Goal: Task Accomplishment & Management: Manage account settings

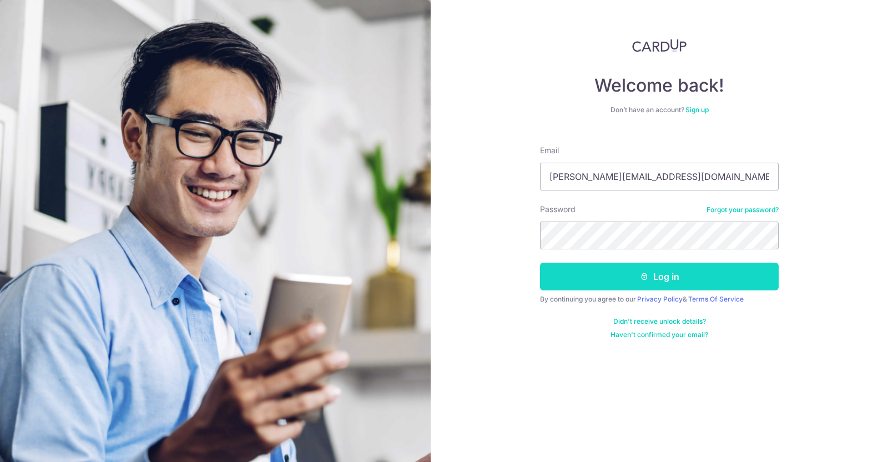
click at [616, 274] on button "Log in" at bounding box center [659, 277] width 239 height 28
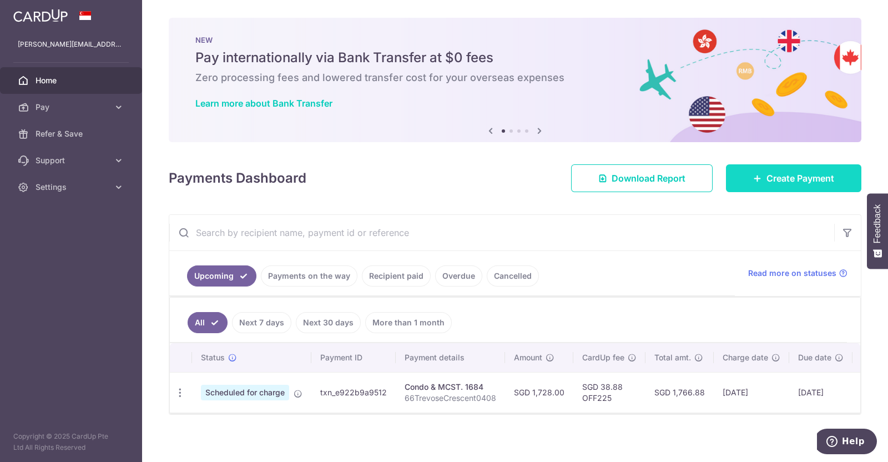
click at [757, 170] on link "Create Payment" at bounding box center [793, 178] width 135 height 28
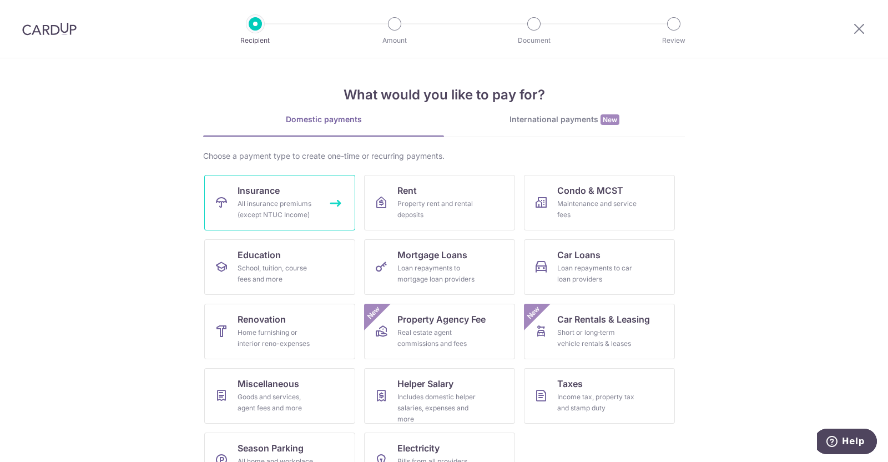
click at [297, 209] on div "All insurance premiums (except NTUC Income)" at bounding box center [278, 209] width 80 height 22
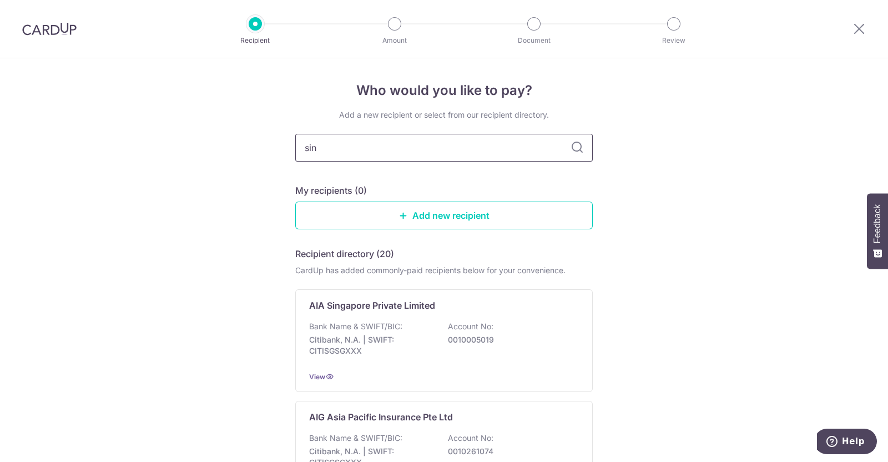
type input "sing"
type input "singlife"
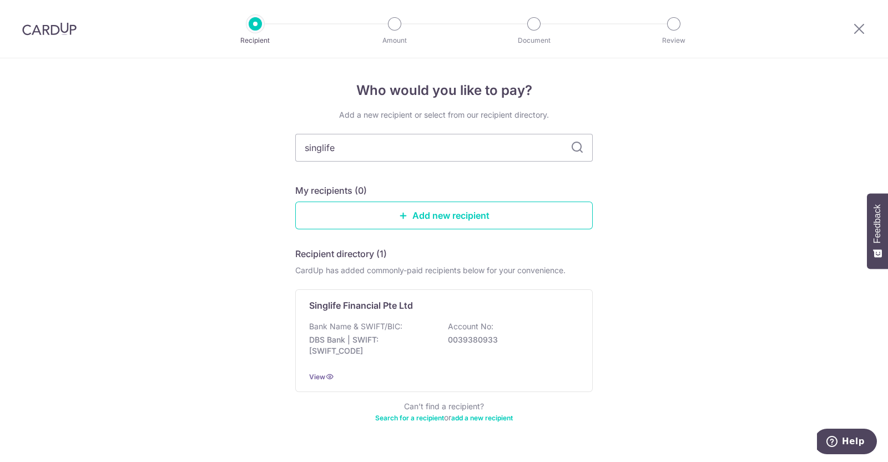
click at [575, 148] on icon at bounding box center [577, 147] width 13 height 13
click at [430, 334] on p "DBS Bank | SWIFT: DBSSSGSGXXX" at bounding box center [371, 345] width 124 height 22
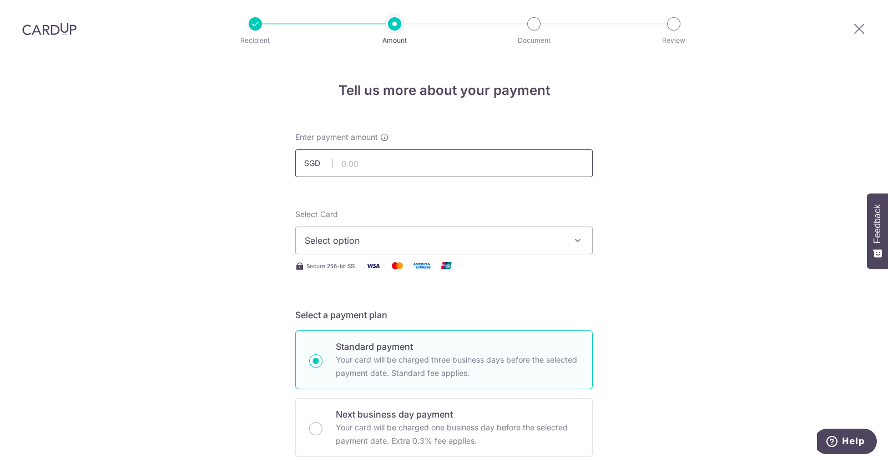
click at [397, 160] on input "text" at bounding box center [444, 163] width 298 height 28
type input "2,587.00"
click at [330, 241] on span "Select option" at bounding box center [434, 240] width 259 height 13
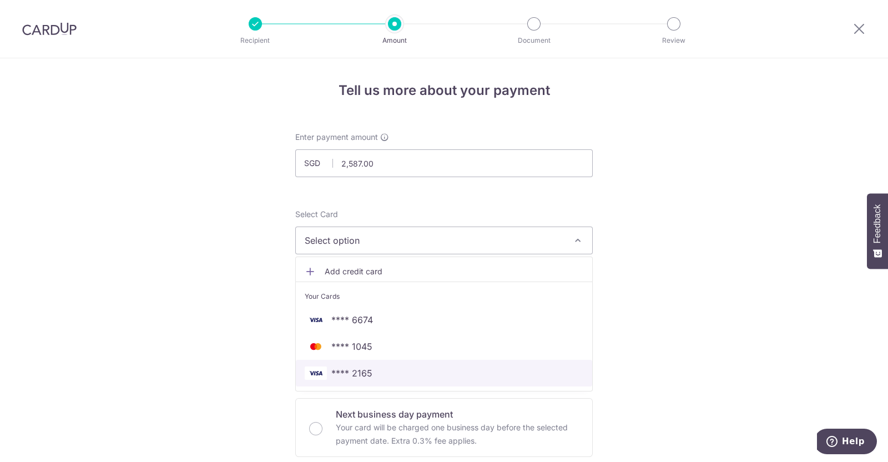
click at [375, 372] on span "**** 2165" at bounding box center [444, 372] width 279 height 13
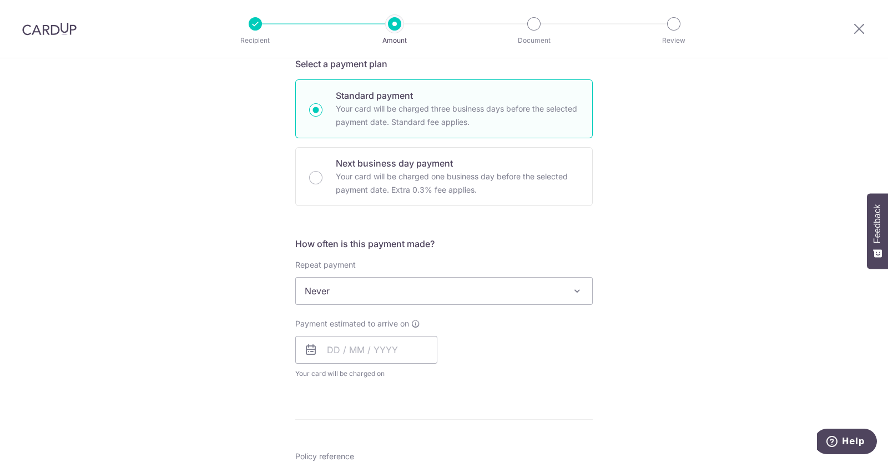
scroll to position [275, 0]
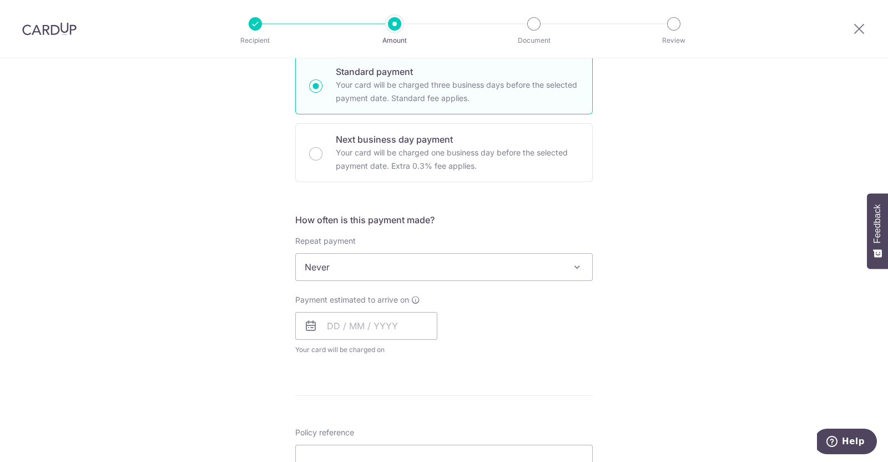
click at [575, 263] on span at bounding box center [577, 266] width 13 height 13
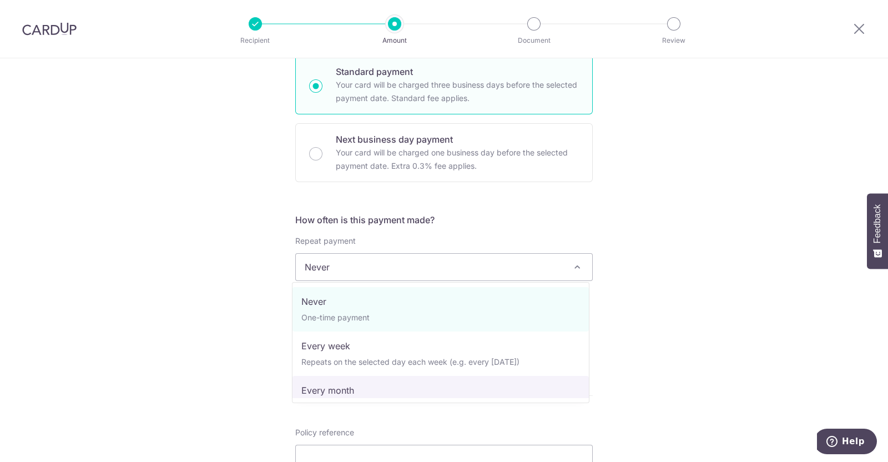
select select "3"
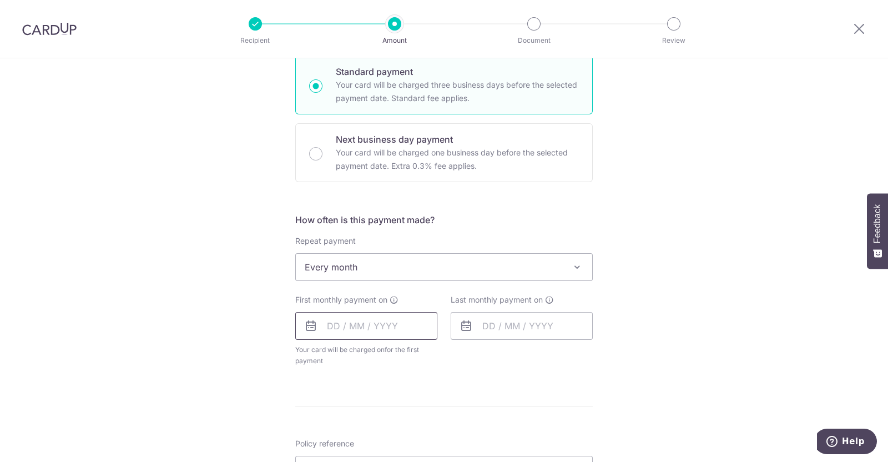
click at [329, 325] on input "text" at bounding box center [366, 326] width 142 height 28
click at [444, 423] on link "11" at bounding box center [451, 427] width 18 height 18
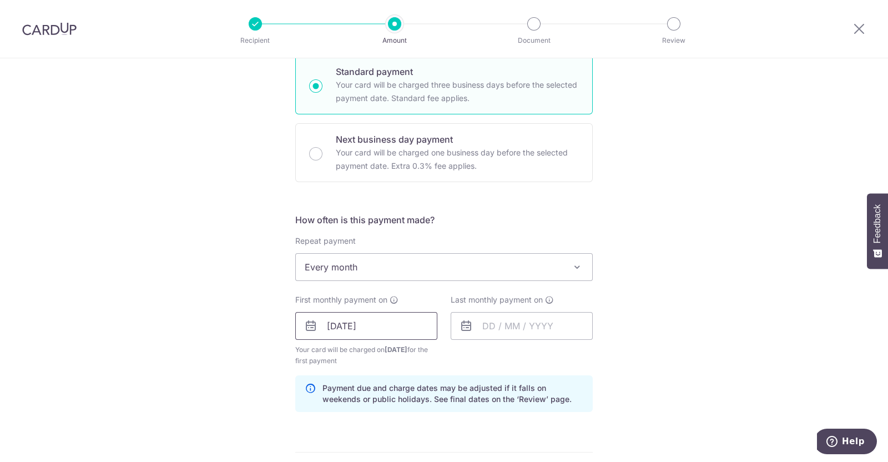
click at [353, 324] on input "11/10/2025" at bounding box center [366, 326] width 142 height 28
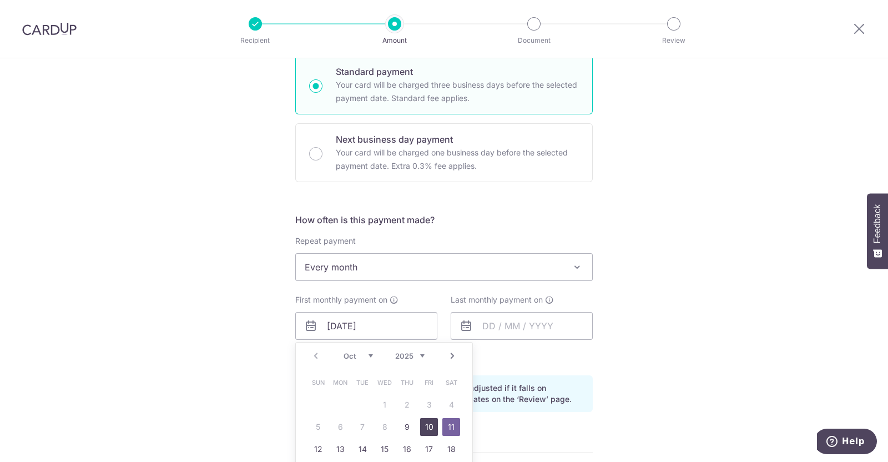
click at [431, 426] on link "10" at bounding box center [429, 427] width 18 height 18
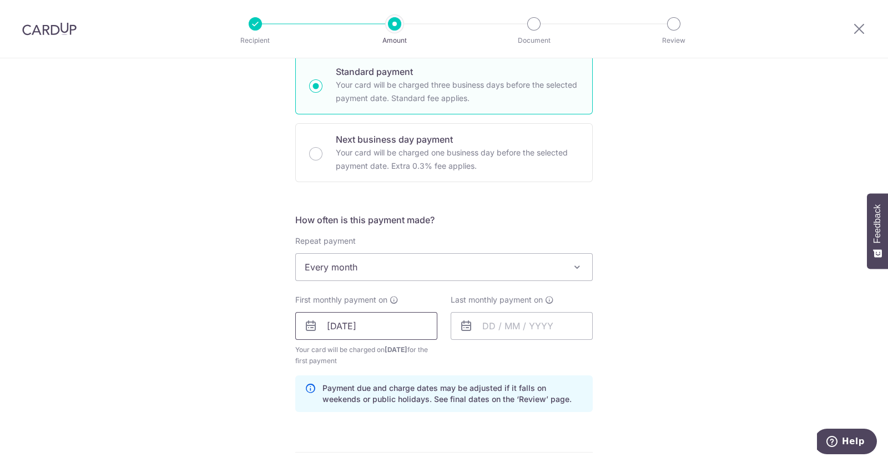
click at [364, 329] on input "10/10/2025" at bounding box center [366, 326] width 142 height 28
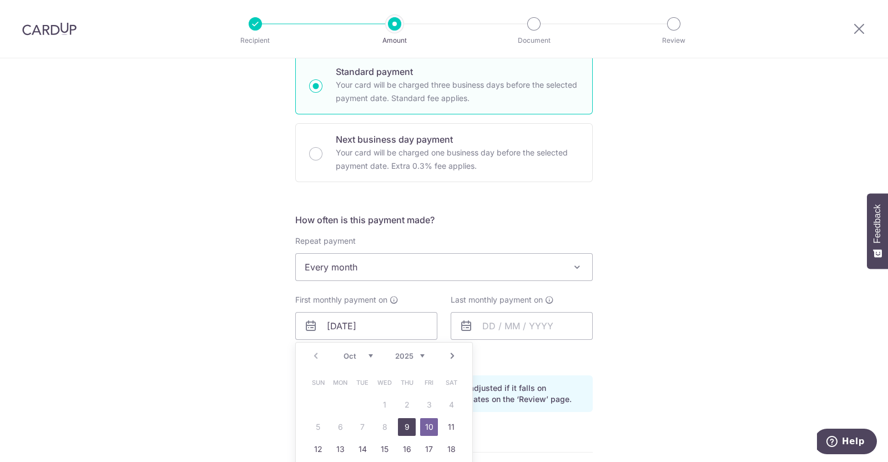
click at [402, 426] on link "9" at bounding box center [407, 427] width 18 height 18
type input "09/10/2025"
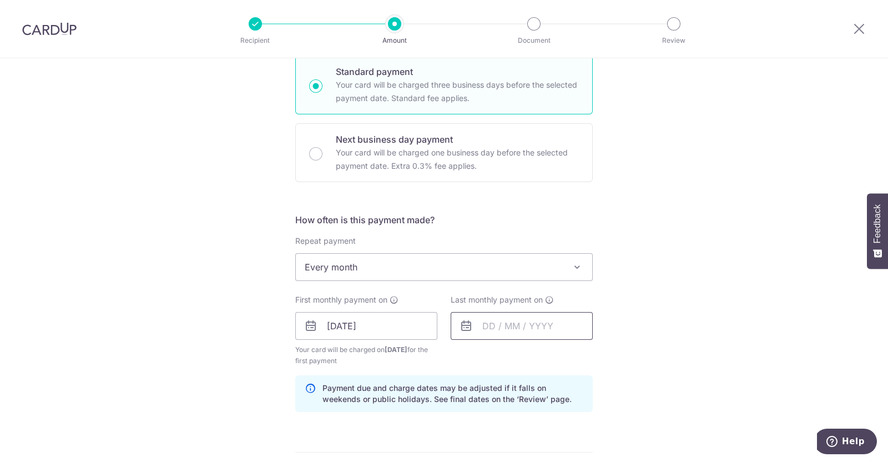
click at [481, 326] on input "text" at bounding box center [522, 326] width 142 height 28
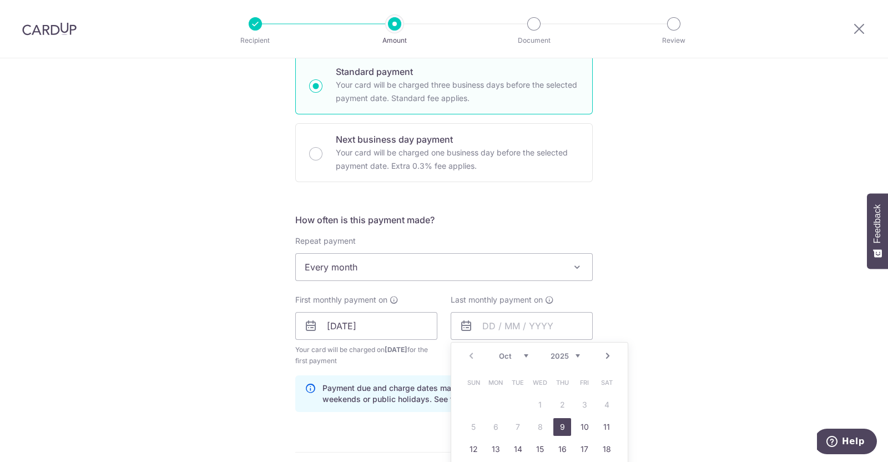
click at [523, 356] on select "Oct Nov Dec" at bounding box center [513, 355] width 29 height 9
click at [473, 444] on link "9" at bounding box center [474, 449] width 18 height 18
type input "09/11/2025"
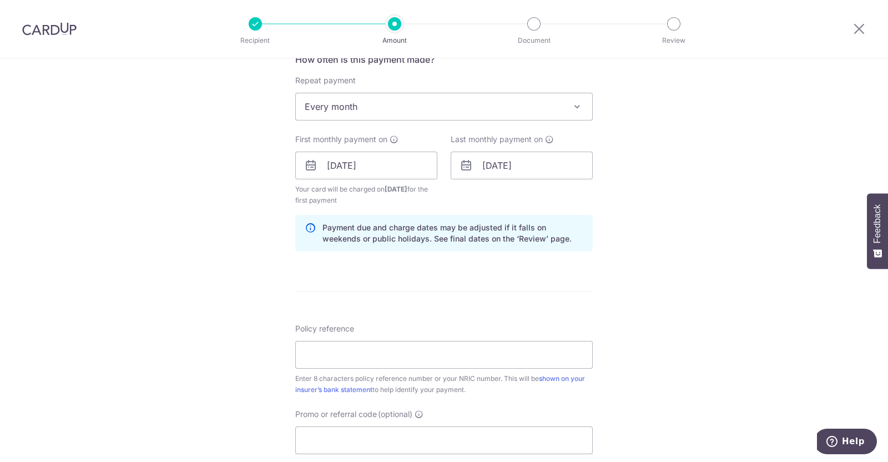
scroll to position [436, 0]
click at [396, 349] on input "Policy reference" at bounding box center [444, 354] width 298 height 28
type input "W"
type input "83508214"
click at [361, 445] on input "Promo or referral code (optional)" at bounding box center [444, 439] width 298 height 28
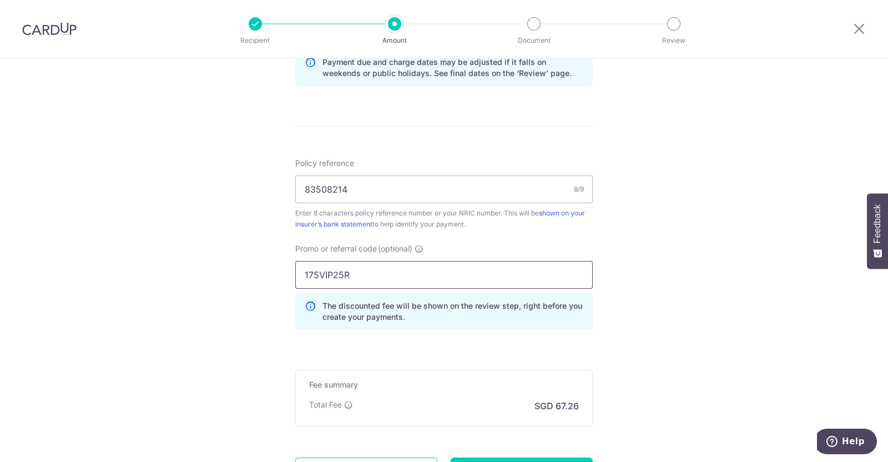
scroll to position [706, 0]
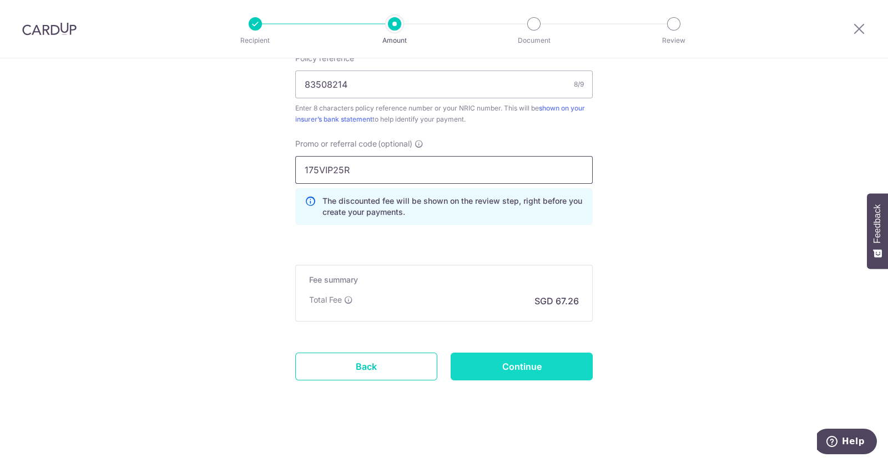
type input "175VIP25R"
click at [515, 364] on input "Continue" at bounding box center [522, 367] width 142 height 28
click at [515, 364] on div "Continue" at bounding box center [521, 367] width 155 height 28
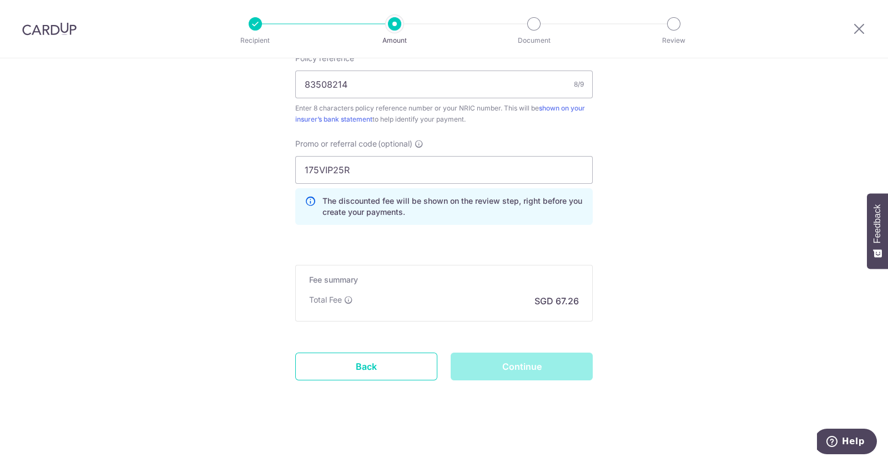
click at [515, 364] on div "Continue" at bounding box center [521, 367] width 155 height 28
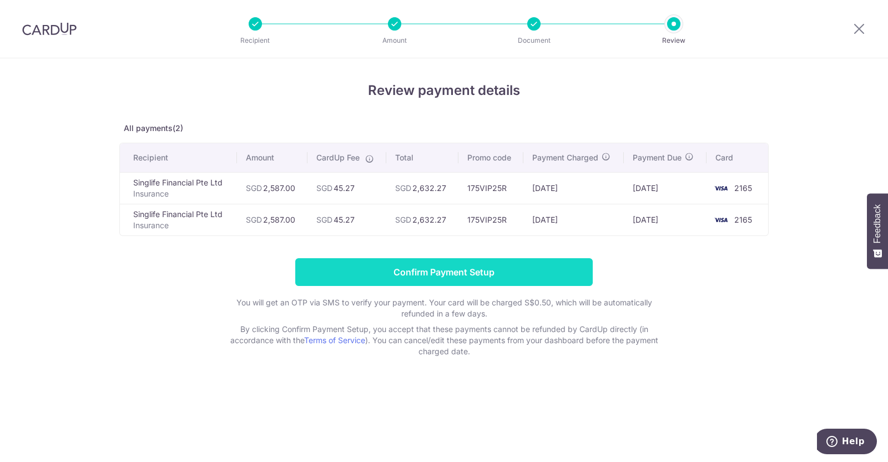
click at [508, 272] on input "Confirm Payment Setup" at bounding box center [444, 272] width 298 height 28
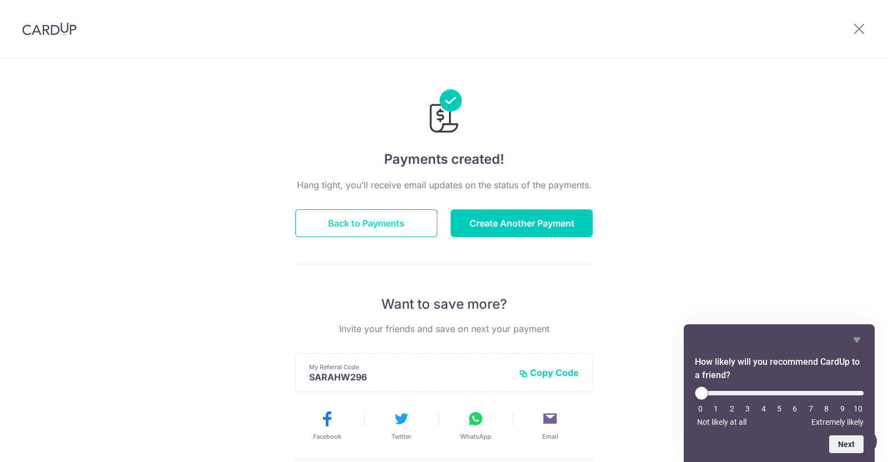
click at [396, 225] on button "Back to Payments" at bounding box center [366, 223] width 142 height 28
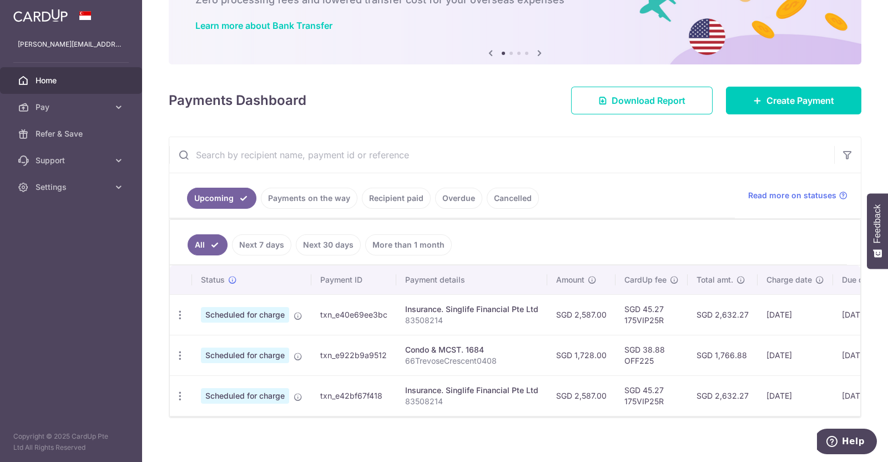
scroll to position [83, 0]
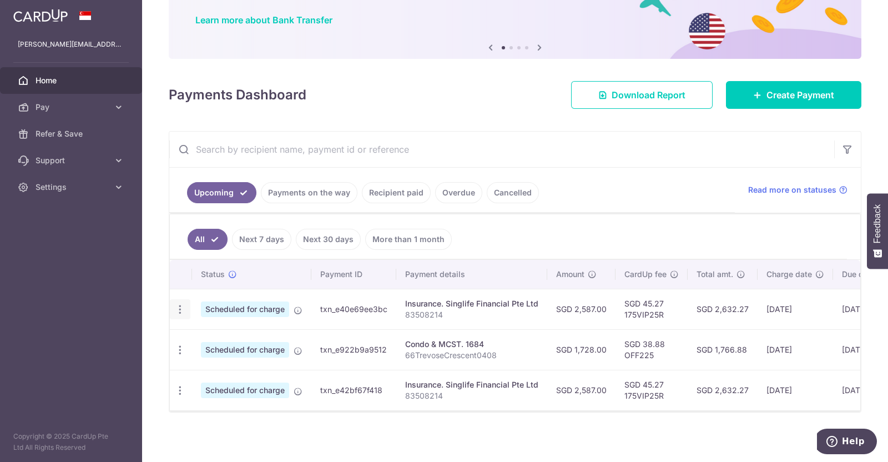
click at [182, 306] on icon "button" at bounding box center [180, 310] width 12 height 12
click at [180, 389] on icon "button" at bounding box center [180, 391] width 12 height 12
click at [214, 419] on span "Update payment" at bounding box center [240, 420] width 76 height 13
radio input "true"
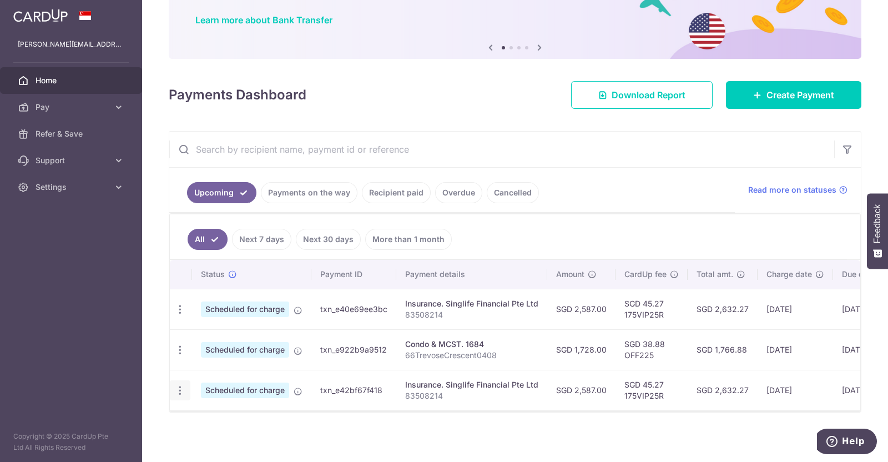
type input "2,587.00"
type input "09/11/2025"
type input "83508214"
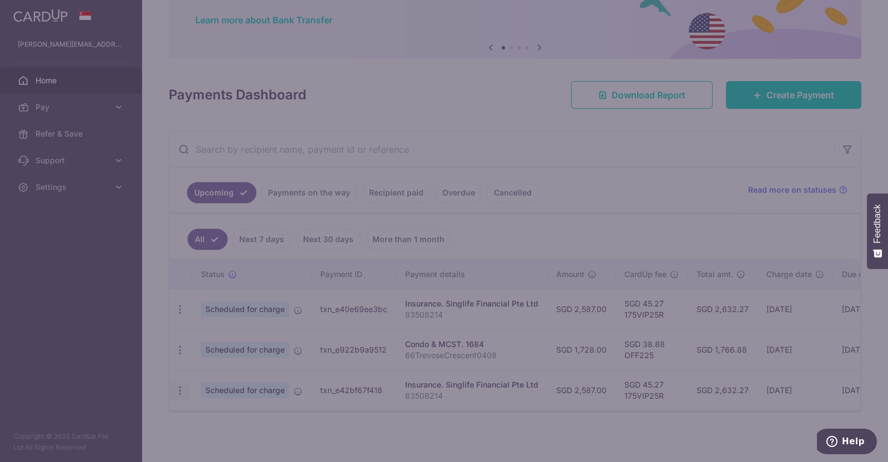
type input "175VIP25R"
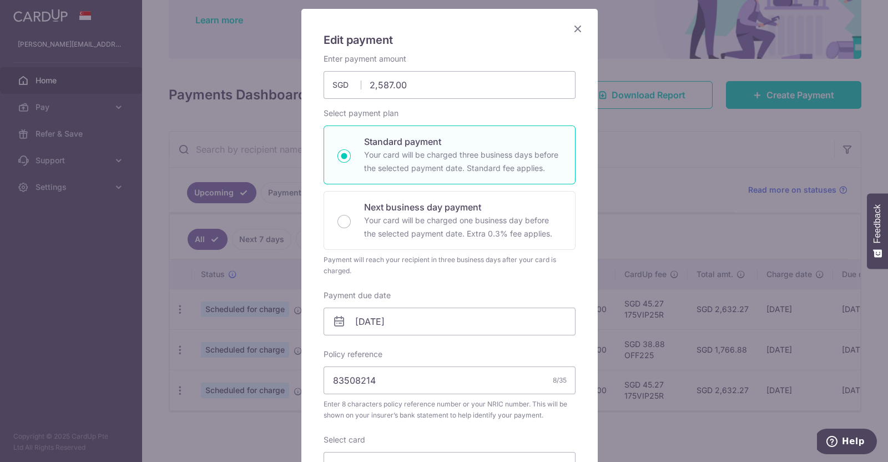
scroll to position [110, 0]
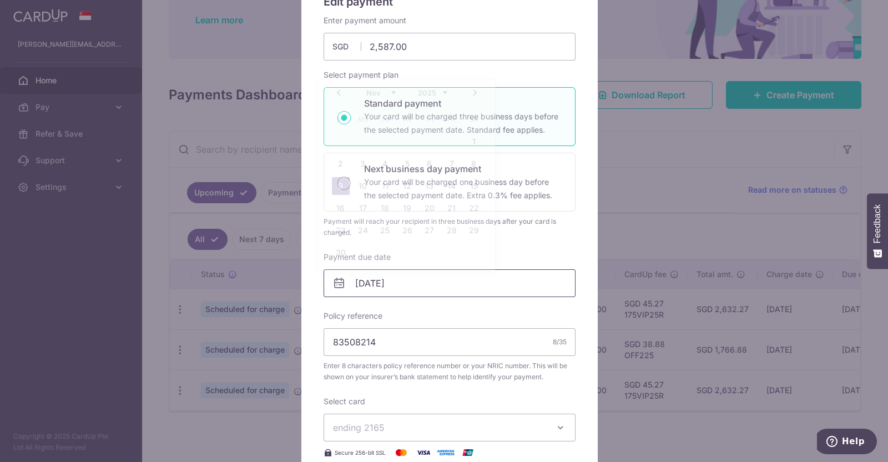
click at [365, 281] on input "09/11/2025" at bounding box center [450, 283] width 252 height 28
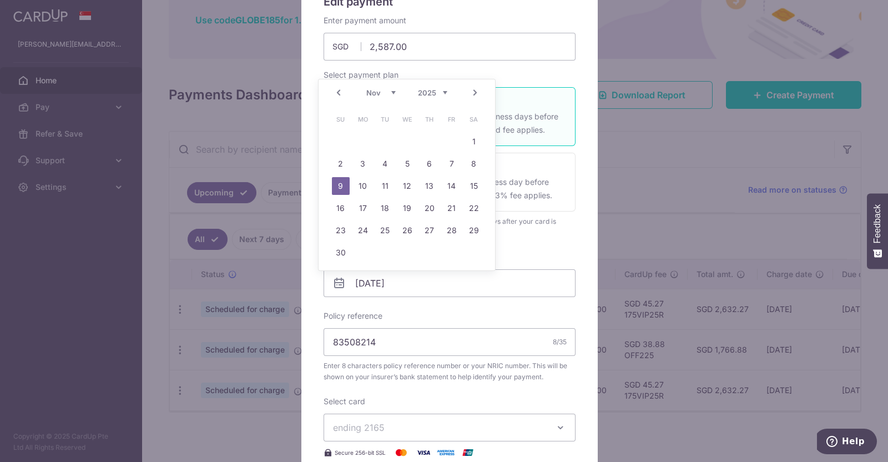
click at [341, 93] on link "Prev" at bounding box center [338, 92] width 13 height 13
click at [363, 190] on link "13" at bounding box center [363, 186] width 18 height 18
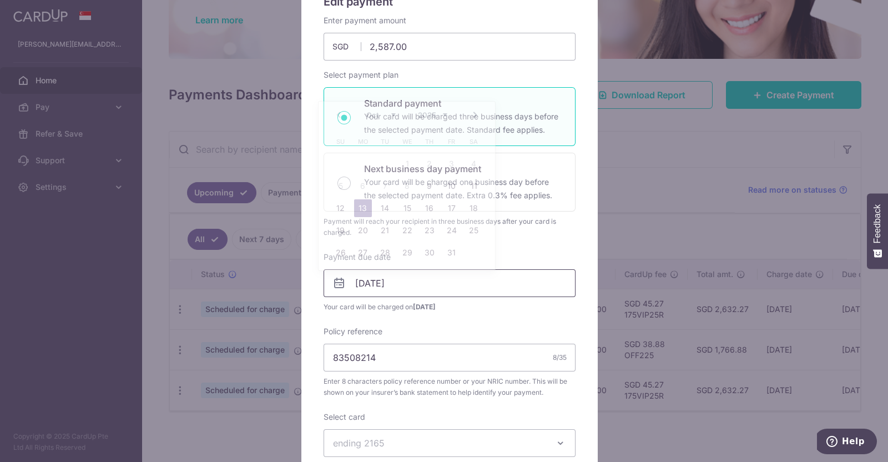
click at [386, 273] on input "13/10/2025" at bounding box center [450, 283] width 252 height 28
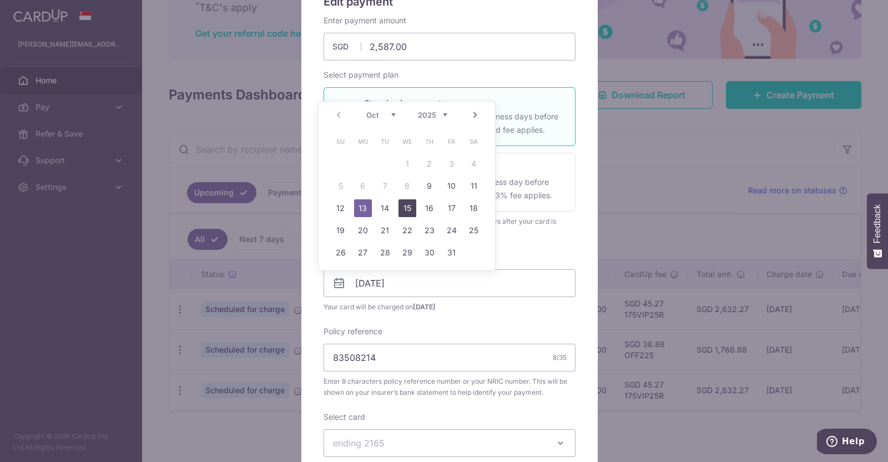
click at [407, 207] on link "15" at bounding box center [408, 208] width 18 height 18
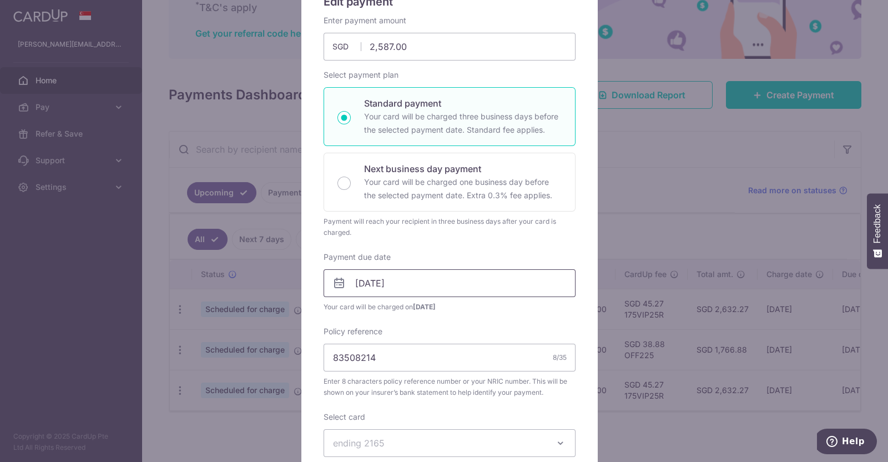
click at [376, 285] on input "15/10/2025" at bounding box center [450, 283] width 252 height 28
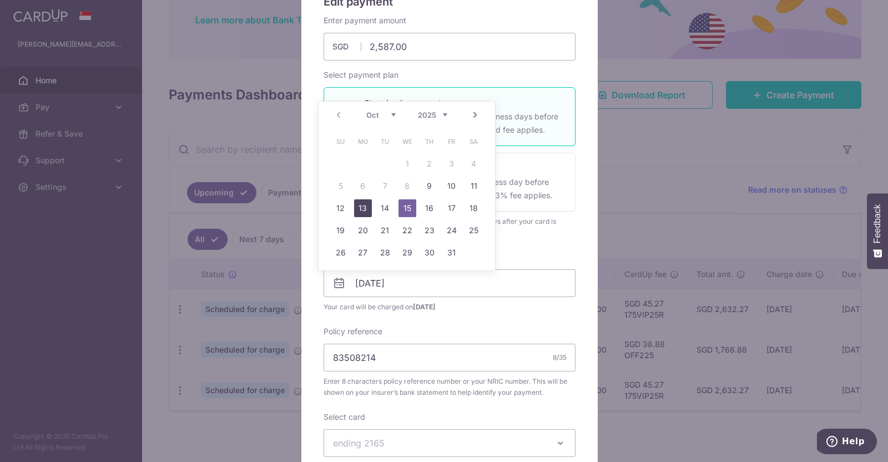
click at [366, 212] on link "13" at bounding box center [363, 208] width 18 height 18
type input "13/10/2025"
click at [366, 212] on link "13" at bounding box center [363, 208] width 18 height 18
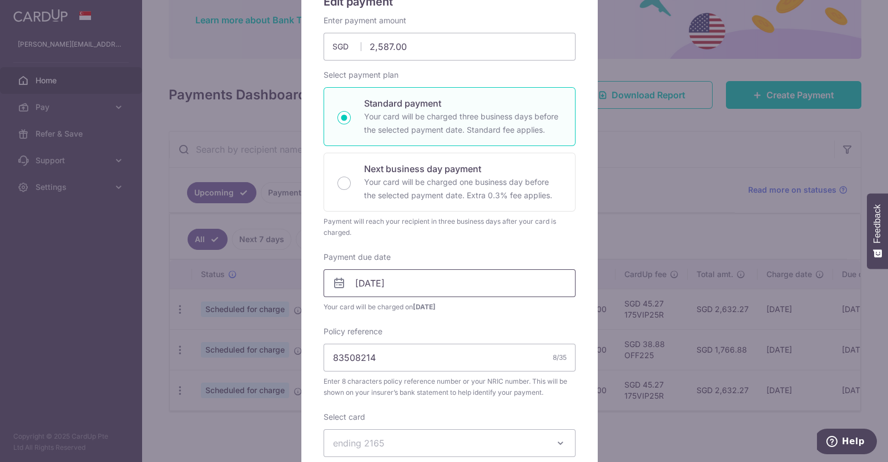
click at [388, 276] on input "13/10/2025" at bounding box center [450, 283] width 252 height 28
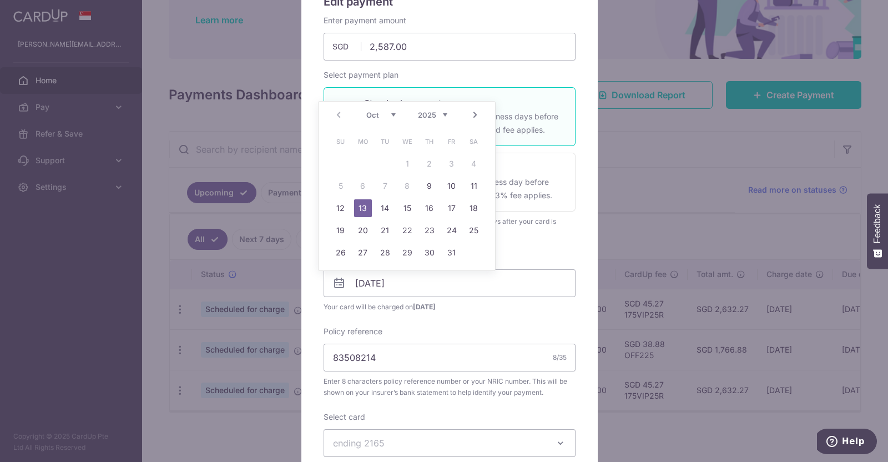
click at [626, 194] on div "Edit payment By clicking apply, you will make changes to all payments to Singli…" at bounding box center [444, 231] width 888 height 462
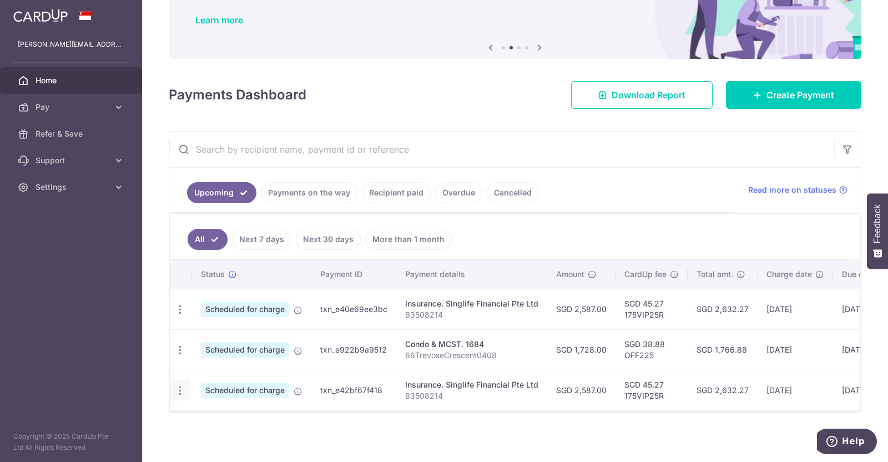
click at [175, 386] on icon "button" at bounding box center [180, 391] width 12 height 12
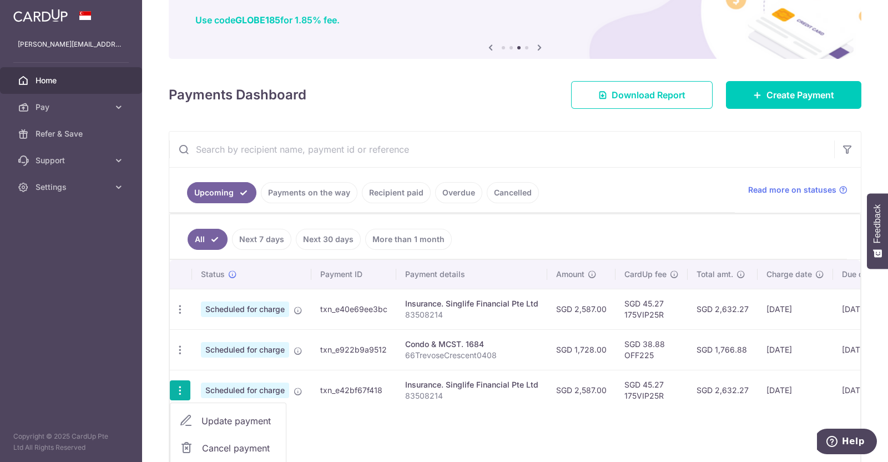
click at [212, 419] on span "Update payment" at bounding box center [240, 420] width 76 height 13
radio input "true"
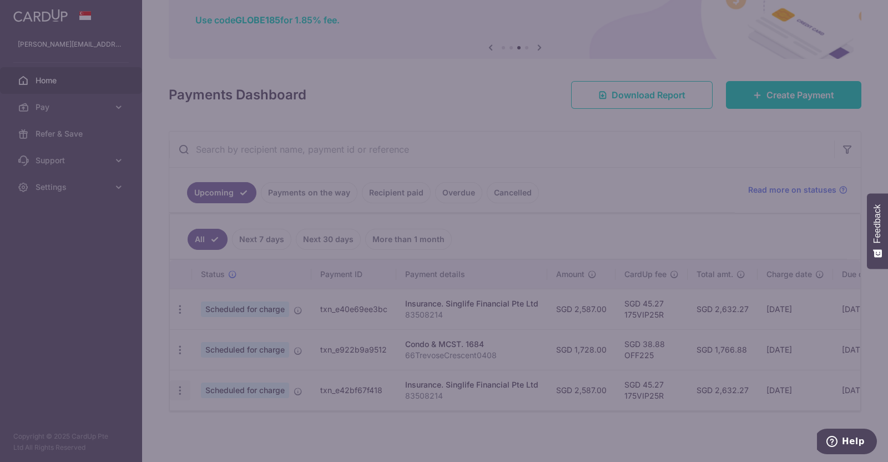
scroll to position [0, 0]
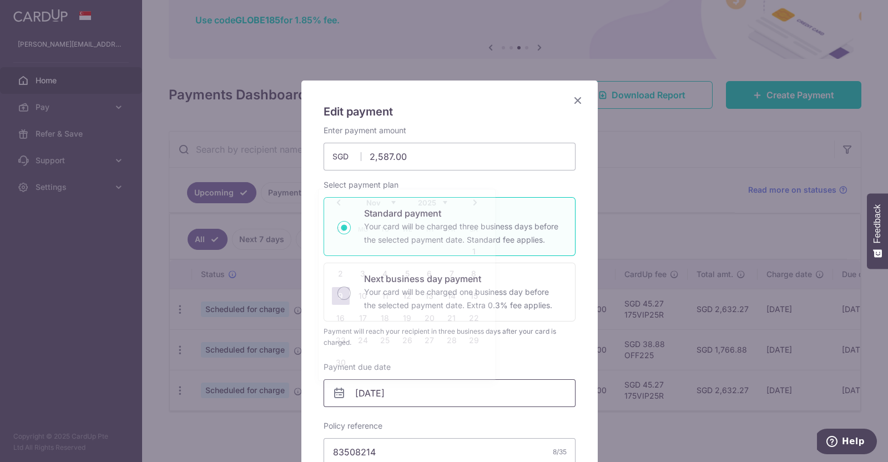
click at [414, 399] on input "09/11/2025" at bounding box center [450, 393] width 252 height 28
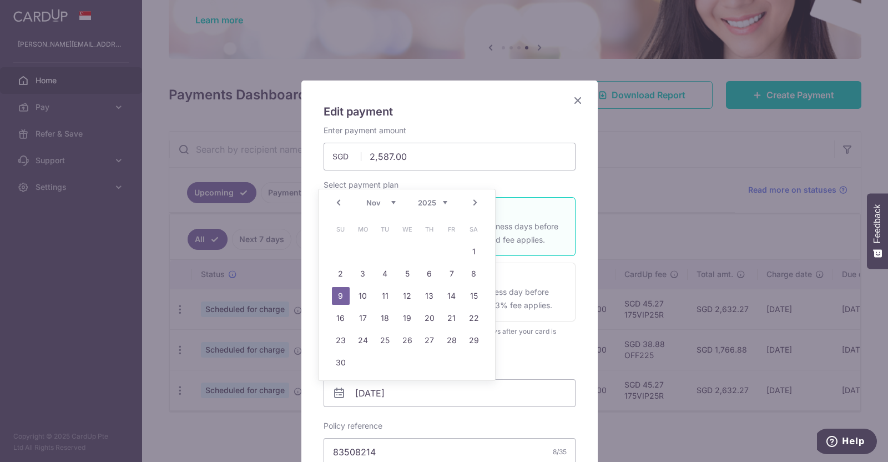
click at [393, 204] on select "Oct Nov Dec" at bounding box center [380, 202] width 29 height 9
click at [385, 293] on link "14" at bounding box center [385, 296] width 18 height 18
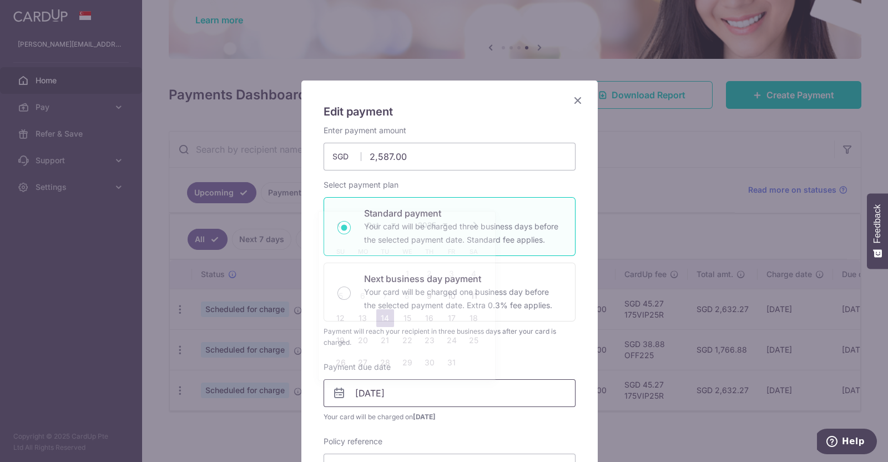
click at [375, 392] on input "14/10/2025" at bounding box center [450, 393] width 252 height 28
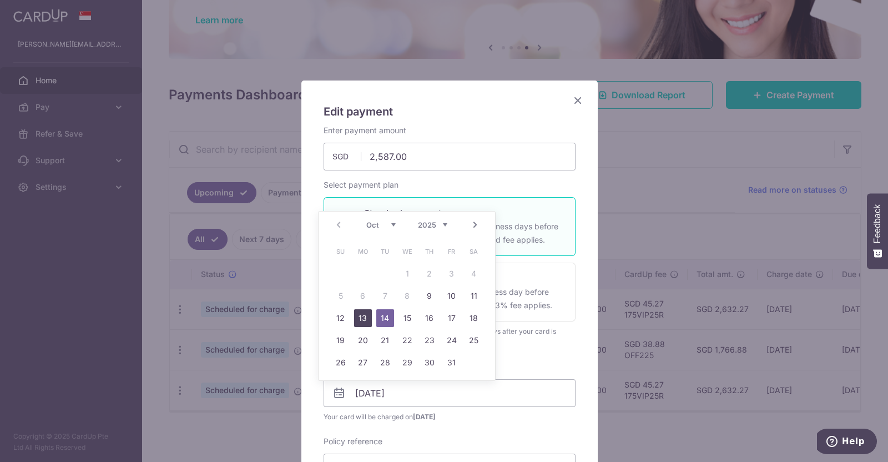
click at [366, 320] on link "13" at bounding box center [363, 318] width 18 height 18
type input "[DATE]"
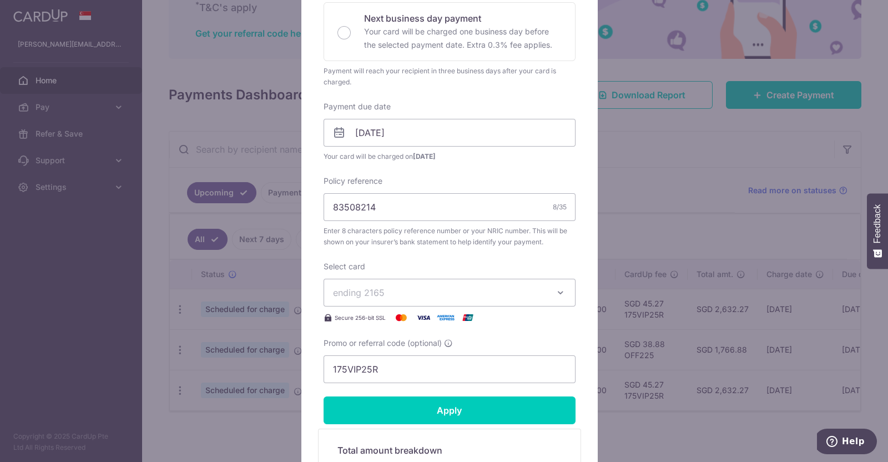
scroll to position [294, 0]
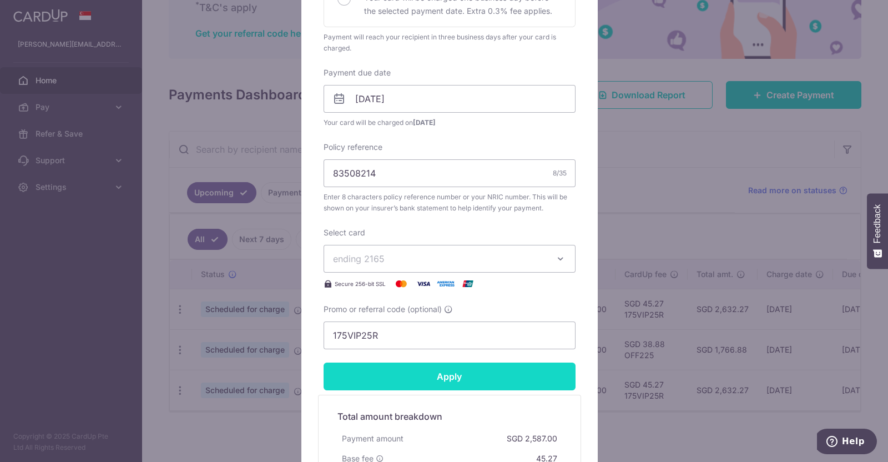
click at [486, 377] on input "Apply" at bounding box center [450, 377] width 252 height 28
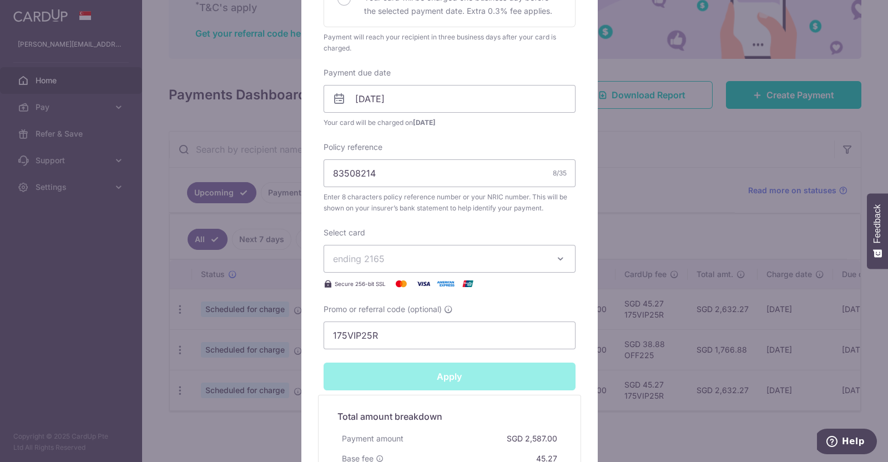
type input "Successfully Applied"
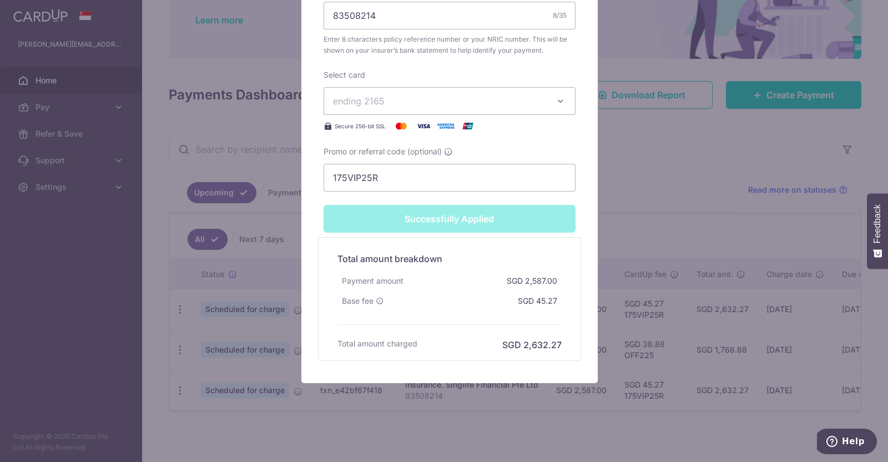
scroll to position [0, 0]
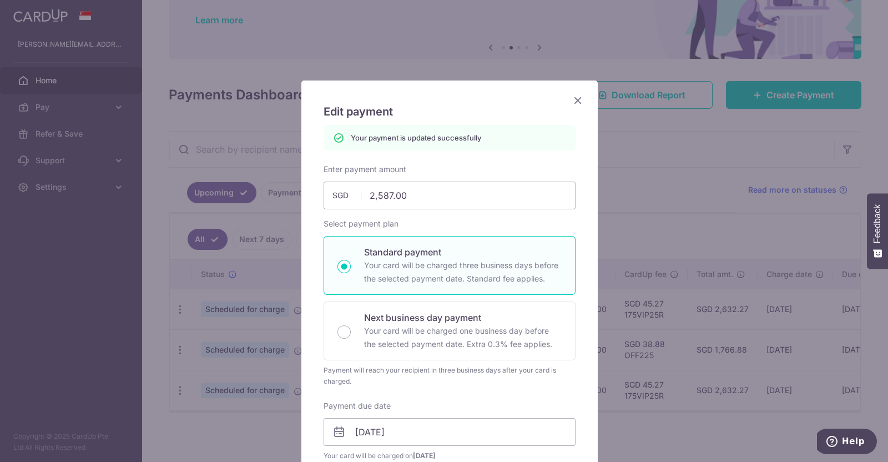
click at [572, 100] on icon "Close" at bounding box center [577, 100] width 13 height 14
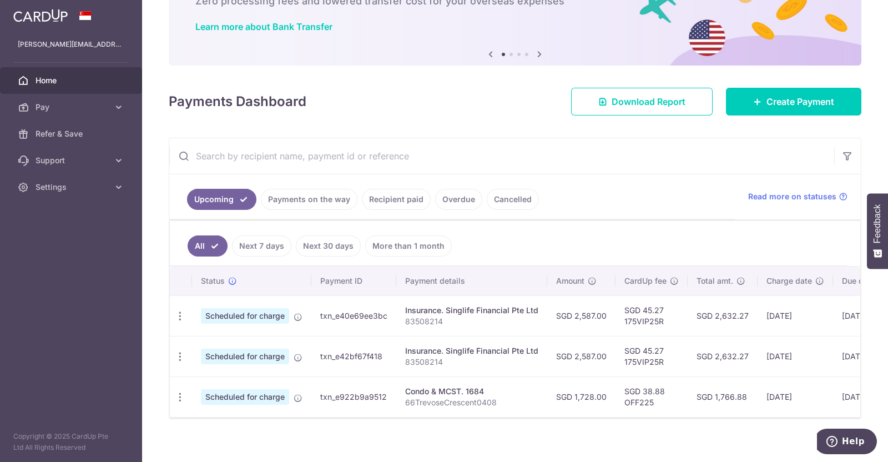
scroll to position [91, 0]
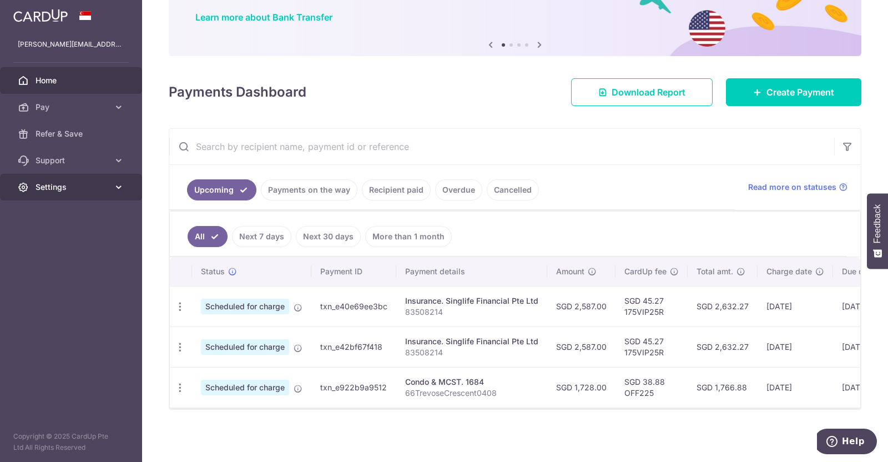
click at [122, 187] on icon at bounding box center [118, 187] width 11 height 11
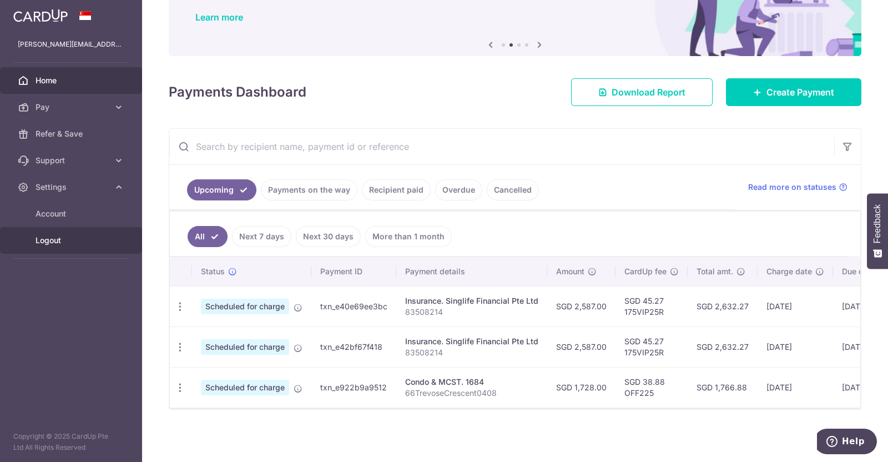
click at [53, 237] on span "Logout" at bounding box center [72, 240] width 73 height 11
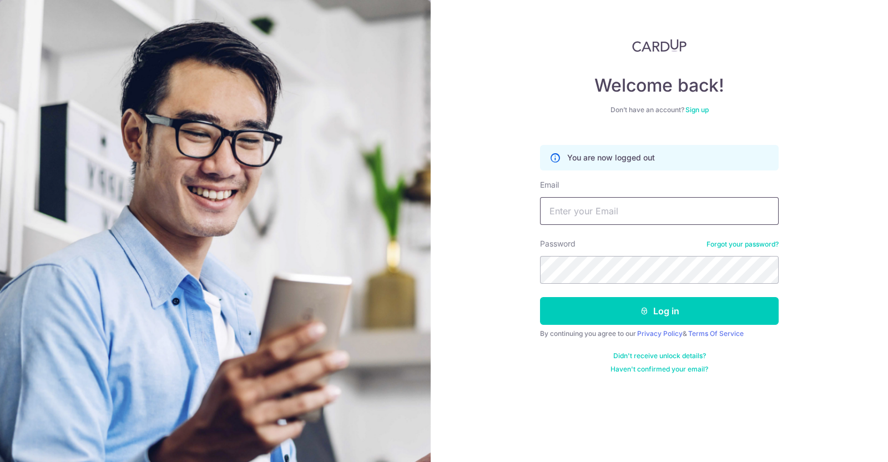
click at [595, 215] on input "Email" at bounding box center [659, 211] width 239 height 28
type input "[PERSON_NAME][EMAIL_ADDRESS][DOMAIN_NAME]"
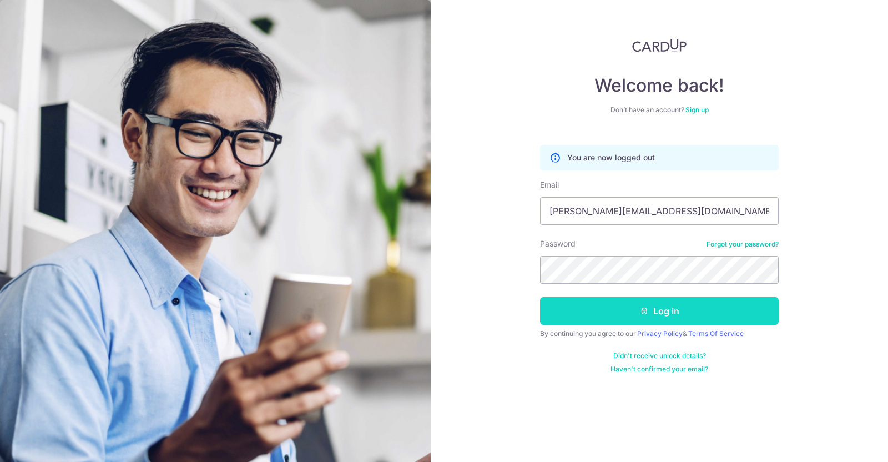
click at [610, 307] on button "Log in" at bounding box center [659, 311] width 239 height 28
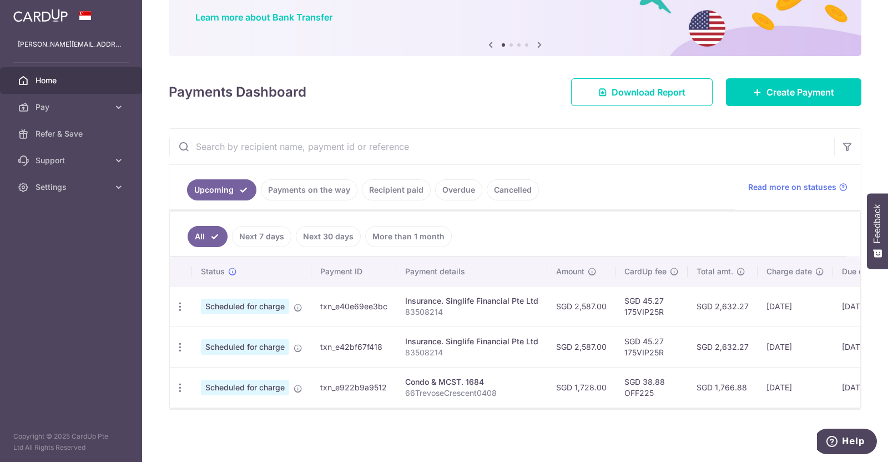
scroll to position [91, 0]
click at [114, 107] on icon at bounding box center [118, 107] width 11 height 11
click at [72, 130] on span "Payments" at bounding box center [72, 133] width 73 height 11
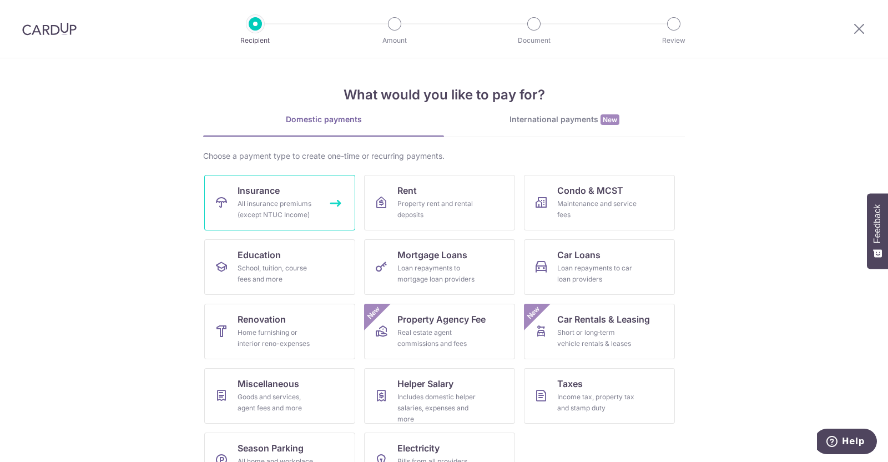
click at [258, 198] on div "All insurance premiums (except NTUC Income)" at bounding box center [278, 209] width 80 height 22
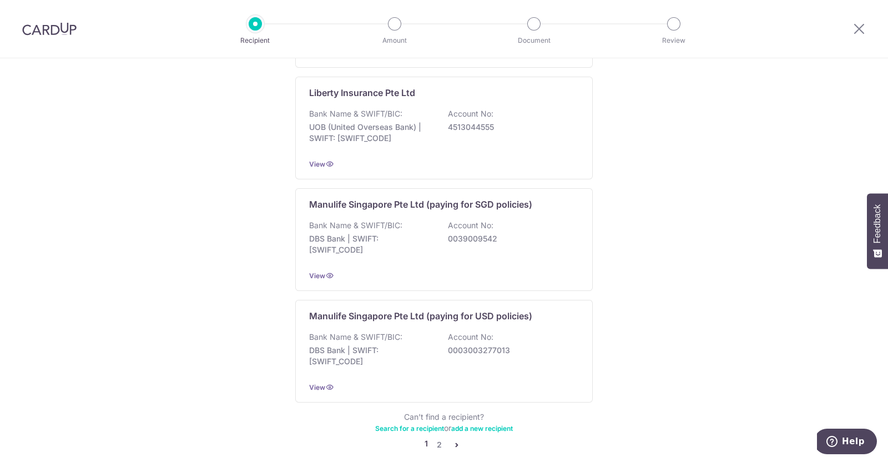
scroll to position [1046, 0]
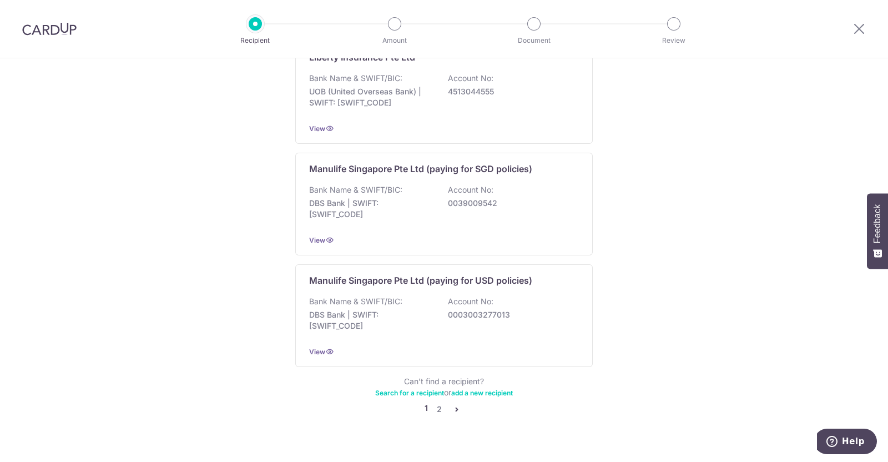
click at [455, 405] on icon "pager" at bounding box center [456, 409] width 9 height 9
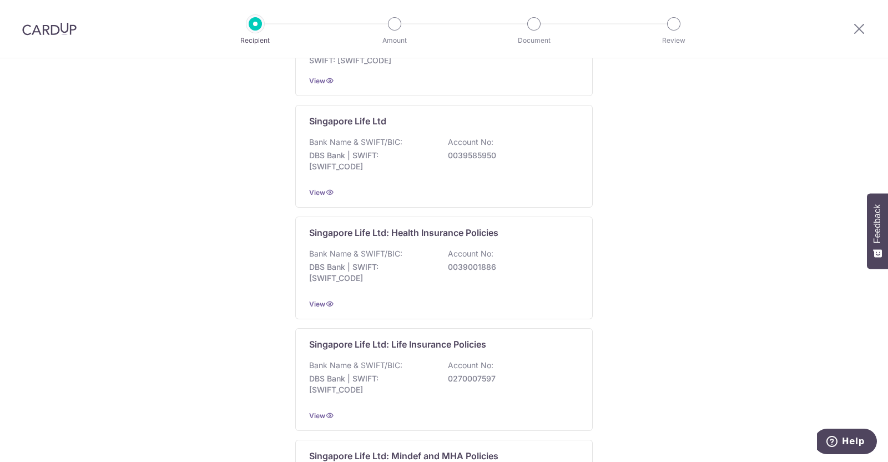
scroll to position [0, 0]
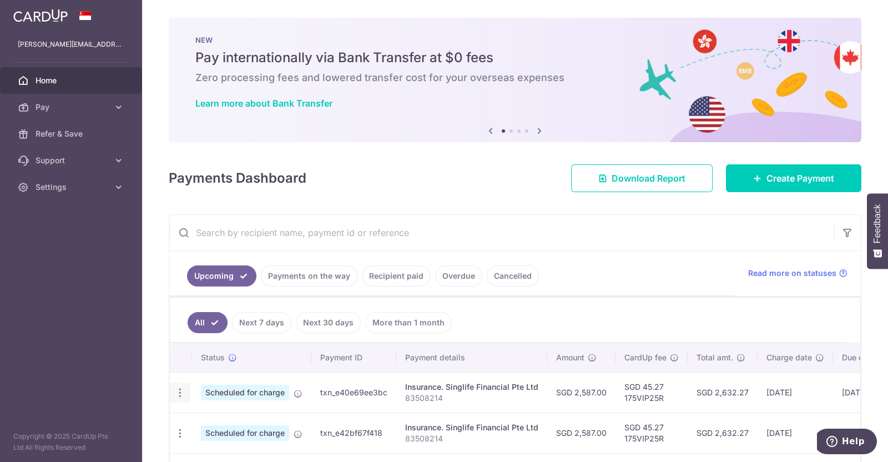
click at [179, 390] on icon "button" at bounding box center [180, 393] width 12 height 12
click at [217, 449] on span "Cancel payment" at bounding box center [239, 450] width 74 height 13
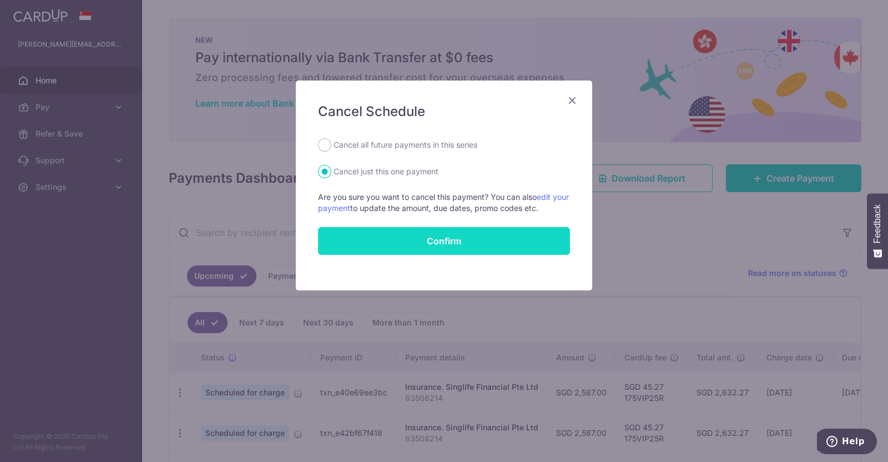
click at [490, 243] on button "Confirm" at bounding box center [444, 241] width 252 height 28
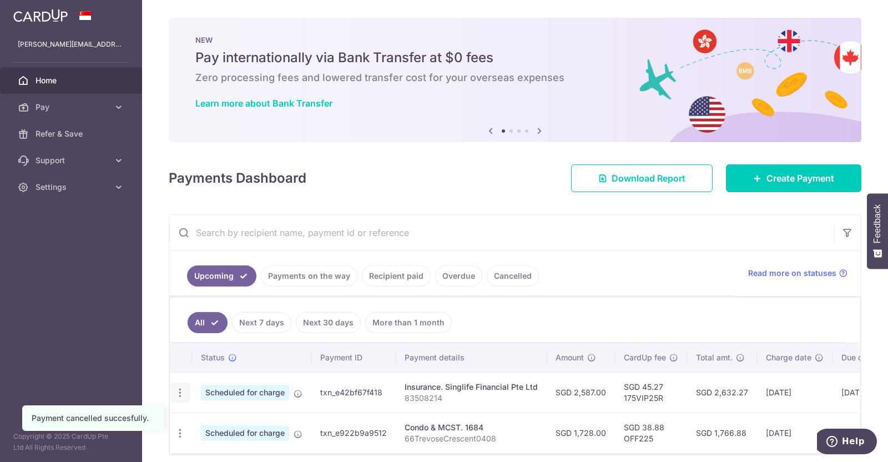
click at [181, 389] on icon "button" at bounding box center [180, 393] width 12 height 12
click at [210, 445] on span "Cancel payment" at bounding box center [239, 450] width 74 height 13
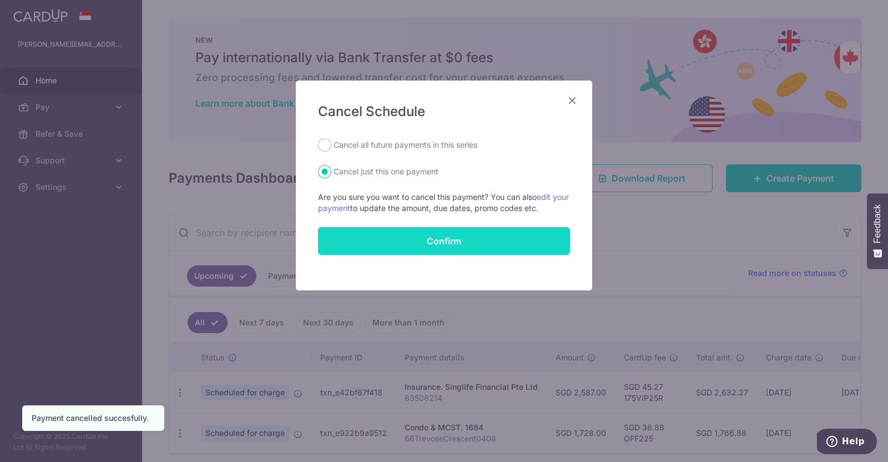
click at [437, 240] on button "Confirm" at bounding box center [444, 241] width 252 height 28
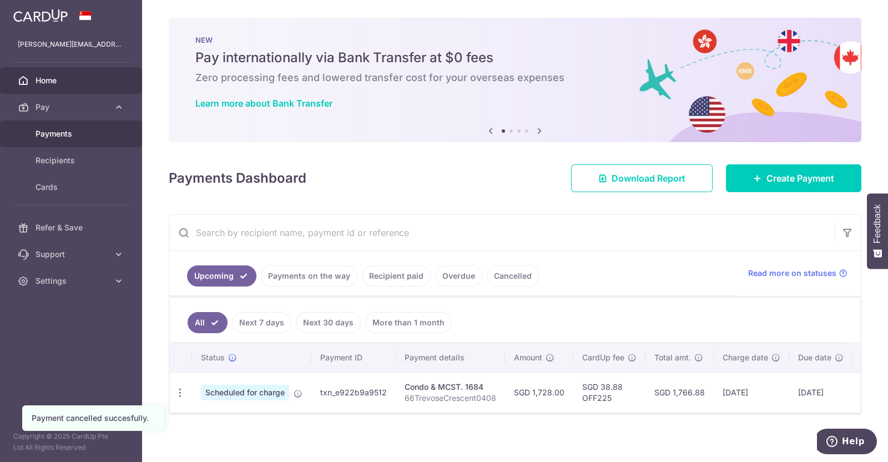
click at [64, 132] on span "Payments" at bounding box center [72, 133] width 73 height 11
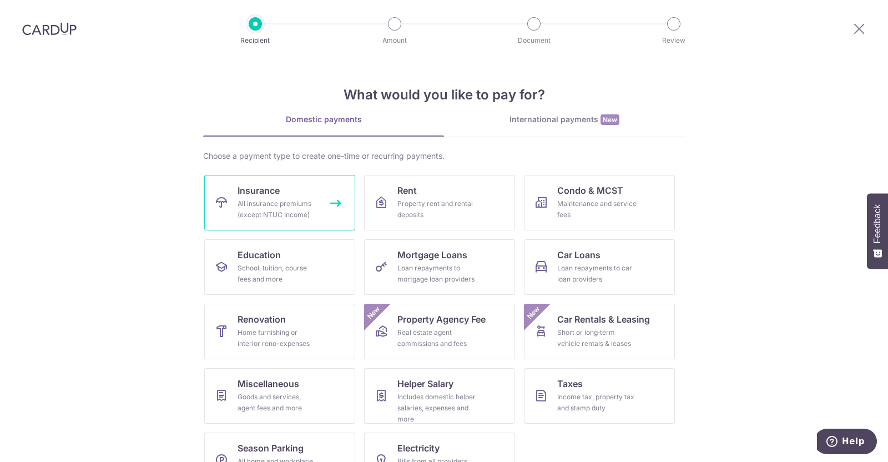
click at [306, 202] on div "All insurance premiums (except NTUC Income)" at bounding box center [278, 209] width 80 height 22
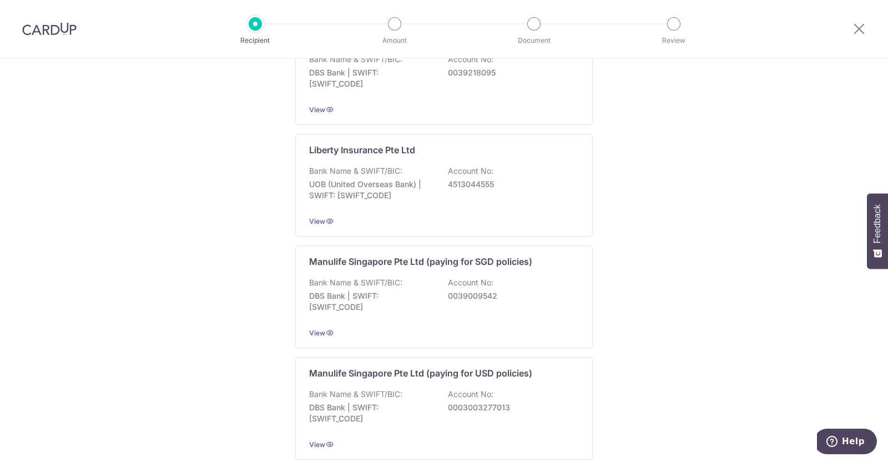
scroll to position [1046, 0]
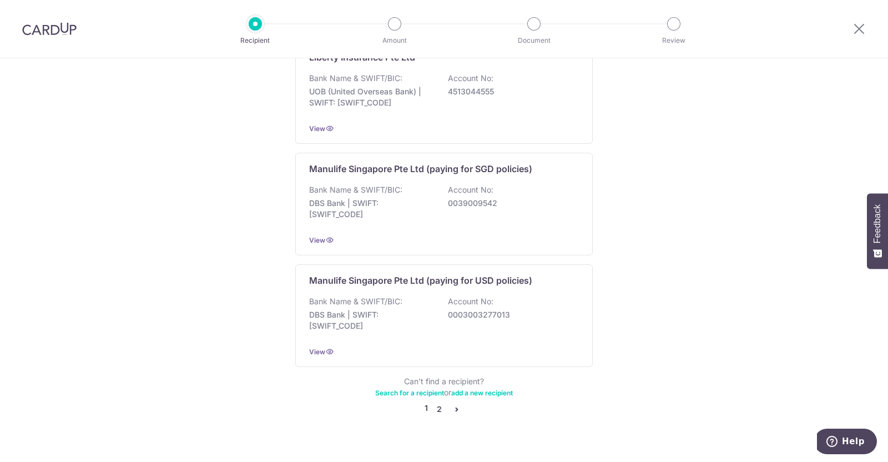
click at [436, 402] on link "2" at bounding box center [438, 408] width 13 height 13
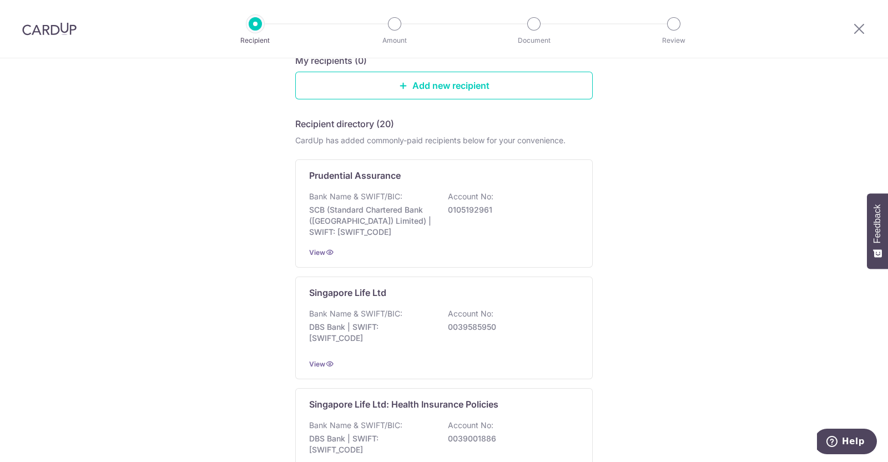
scroll to position [145, 0]
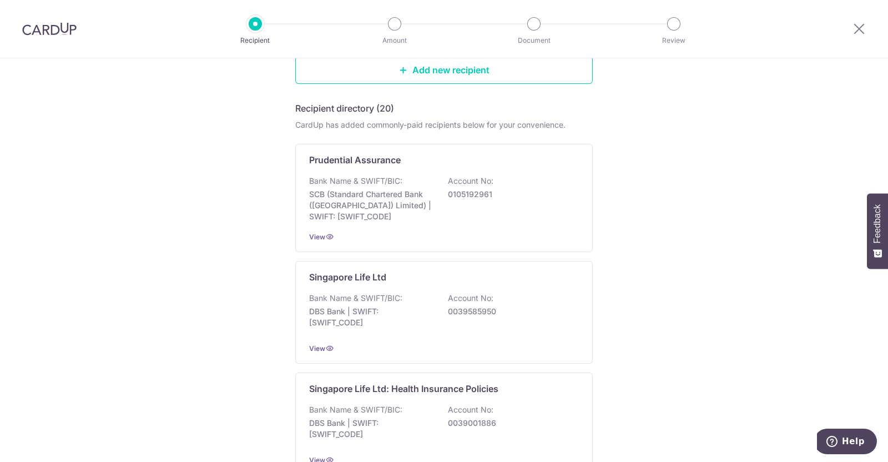
click at [887, 201] on button "Feedback" at bounding box center [877, 231] width 21 height 76
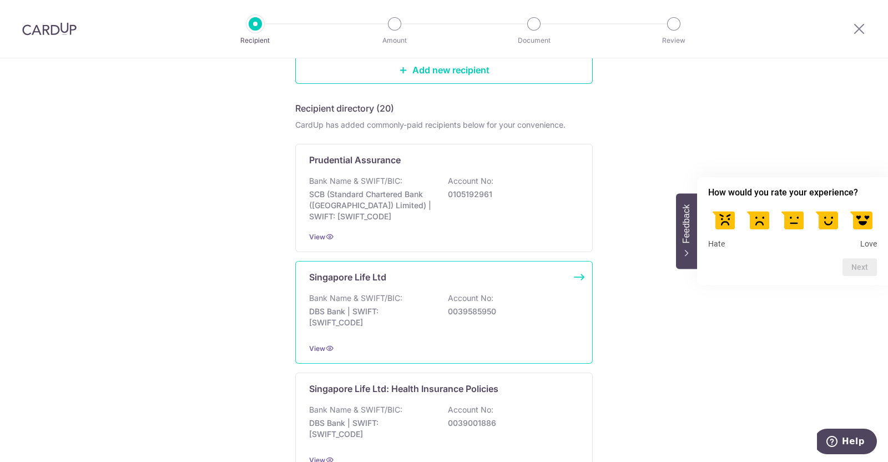
click at [411, 318] on p "DBS Bank | SWIFT: [SWIFT_CODE]" at bounding box center [371, 317] width 124 height 22
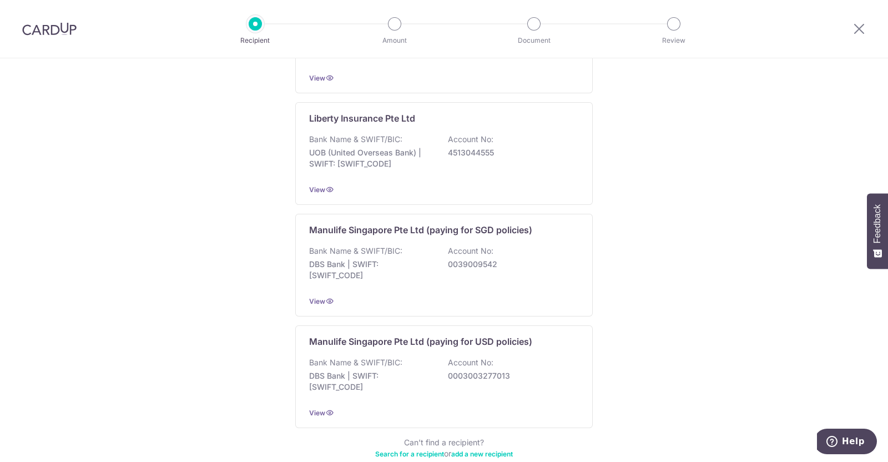
scroll to position [1046, 0]
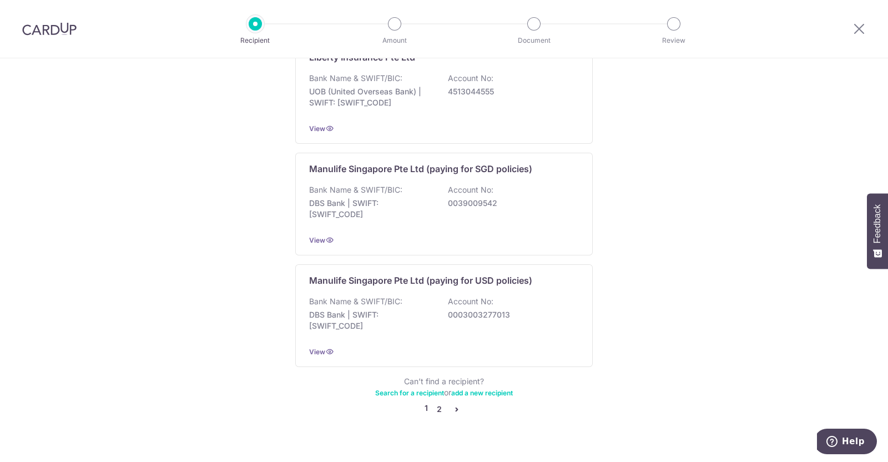
click at [434, 402] on link "2" at bounding box center [438, 408] width 13 height 13
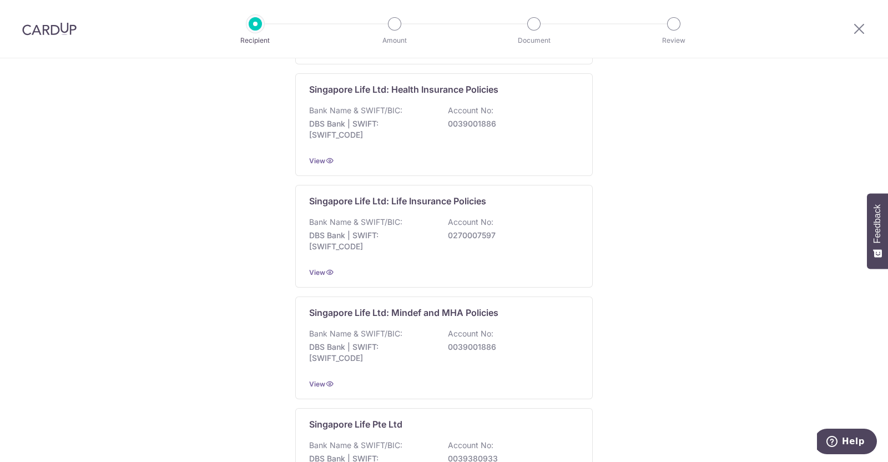
scroll to position [419, 0]
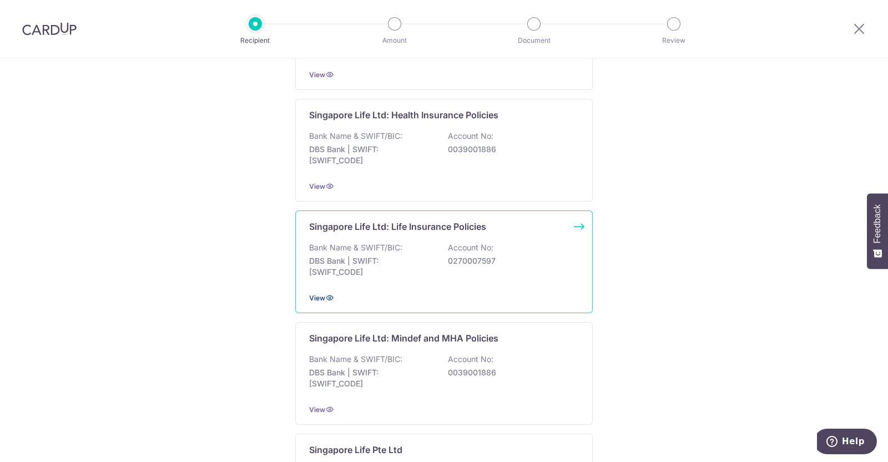
click at [325, 294] on icon at bounding box center [329, 297] width 9 height 9
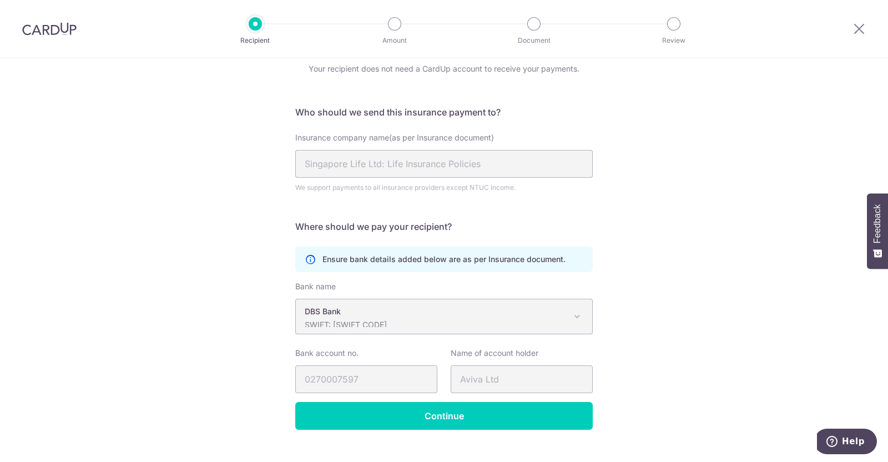
scroll to position [66, 0]
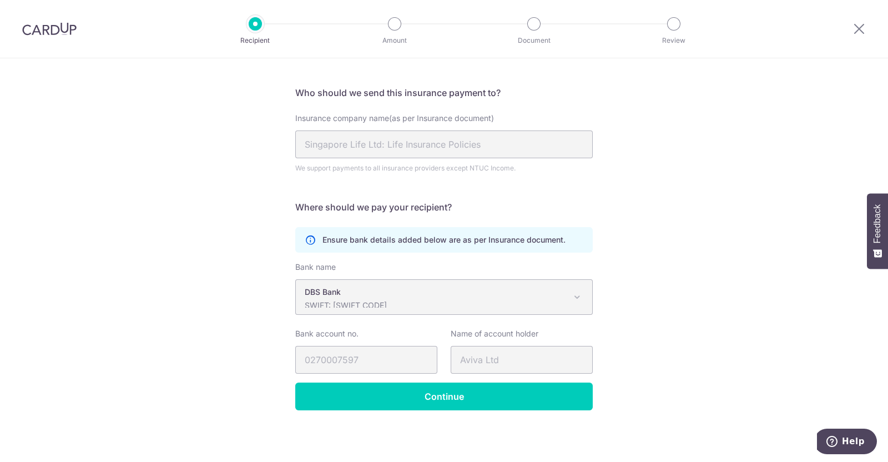
click at [602, 167] on div "Recipient Details Your recipient does not need a CardUp account to receive your…" at bounding box center [444, 228] width 888 height 470
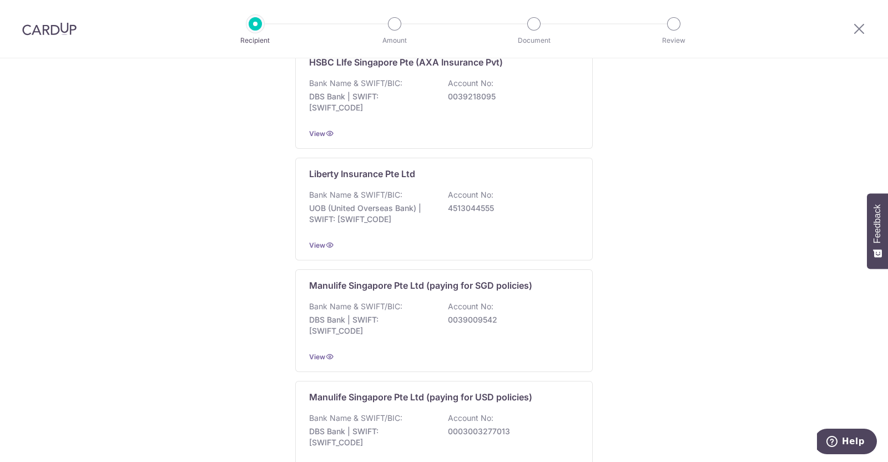
scroll to position [1046, 0]
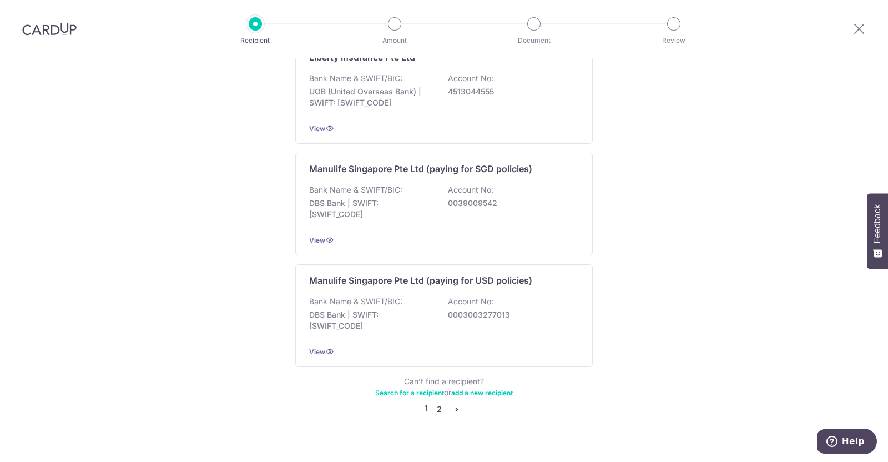
click at [436, 402] on link "2" at bounding box center [438, 408] width 13 height 13
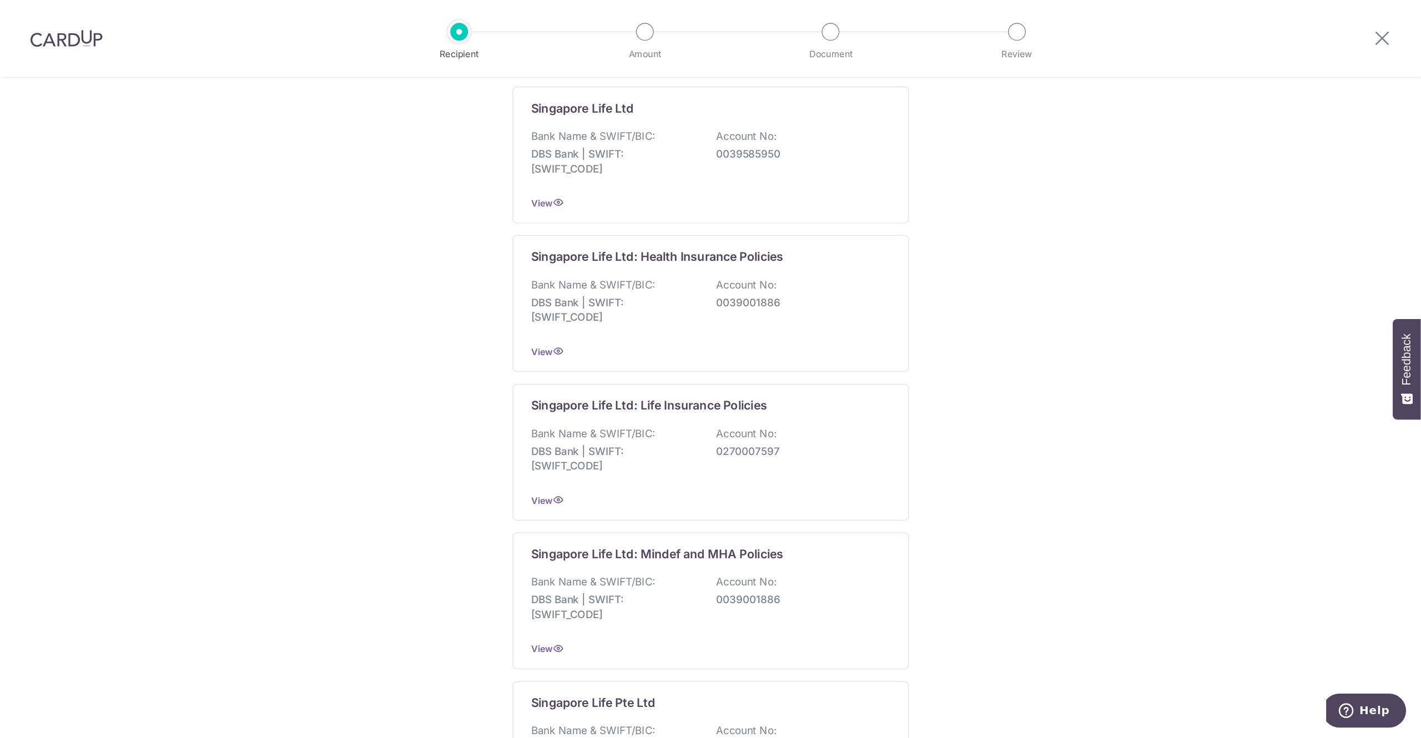
scroll to position [341, 0]
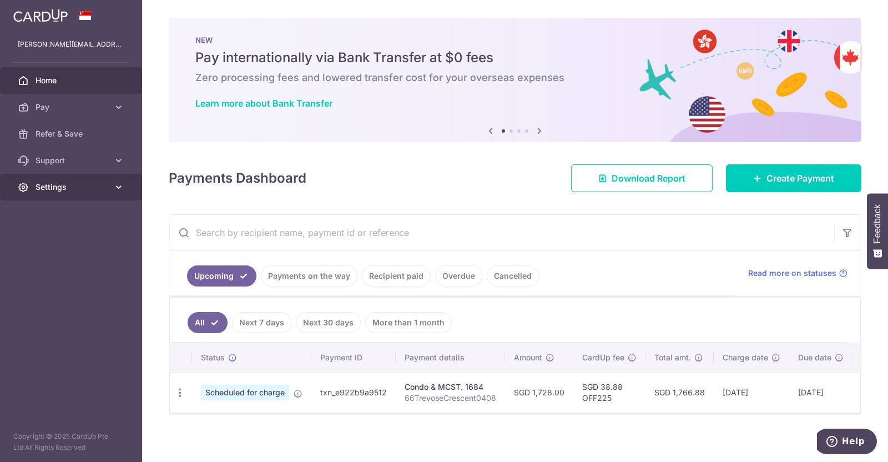
click at [120, 187] on icon at bounding box center [118, 187] width 11 height 11
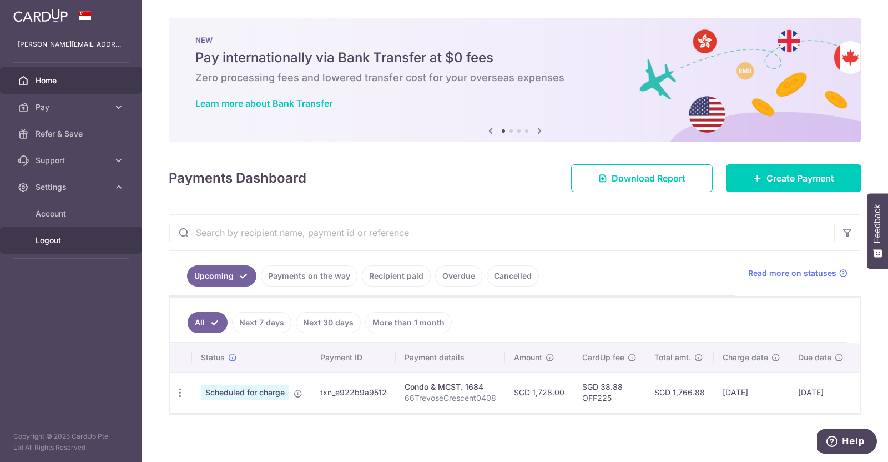
click at [59, 240] on span "Logout" at bounding box center [72, 240] width 73 height 11
